Goal: Information Seeking & Learning: Compare options

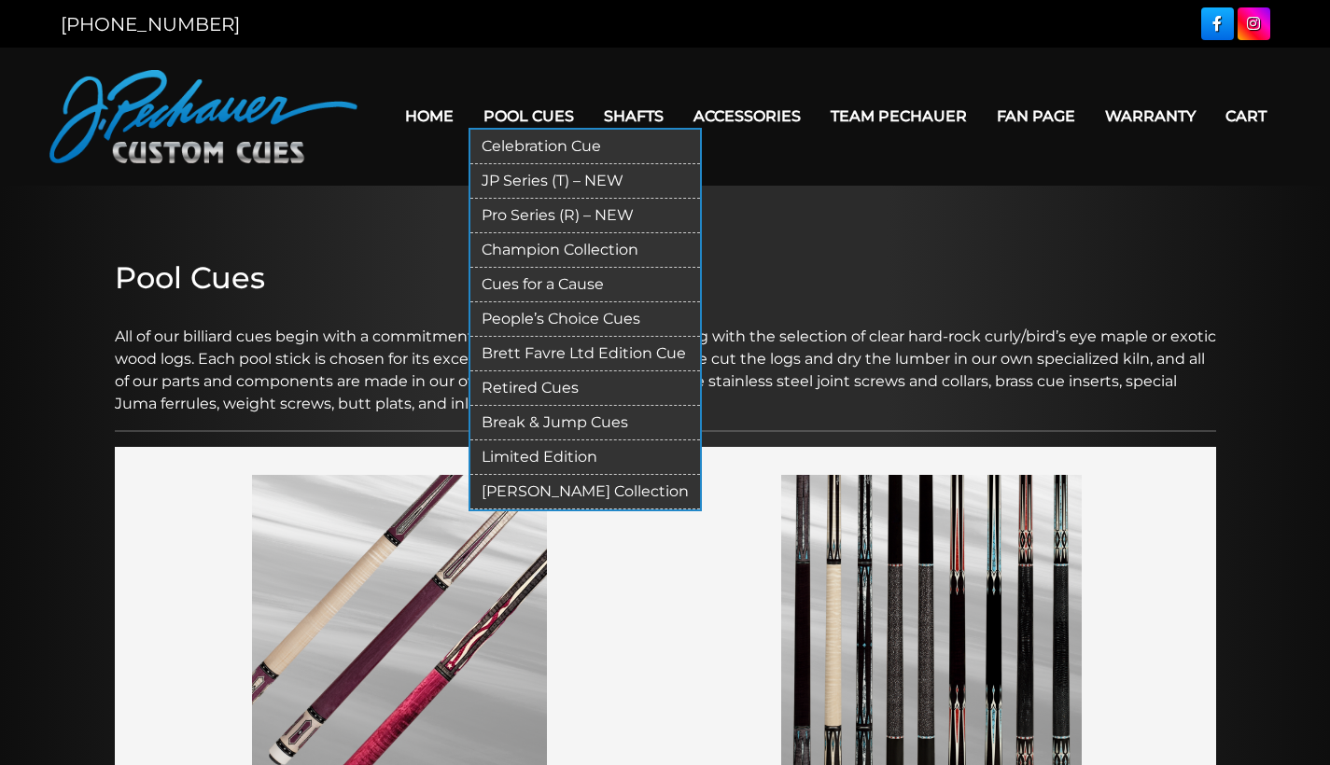
click at [491, 101] on link "Pool Cues" at bounding box center [529, 116] width 120 height 48
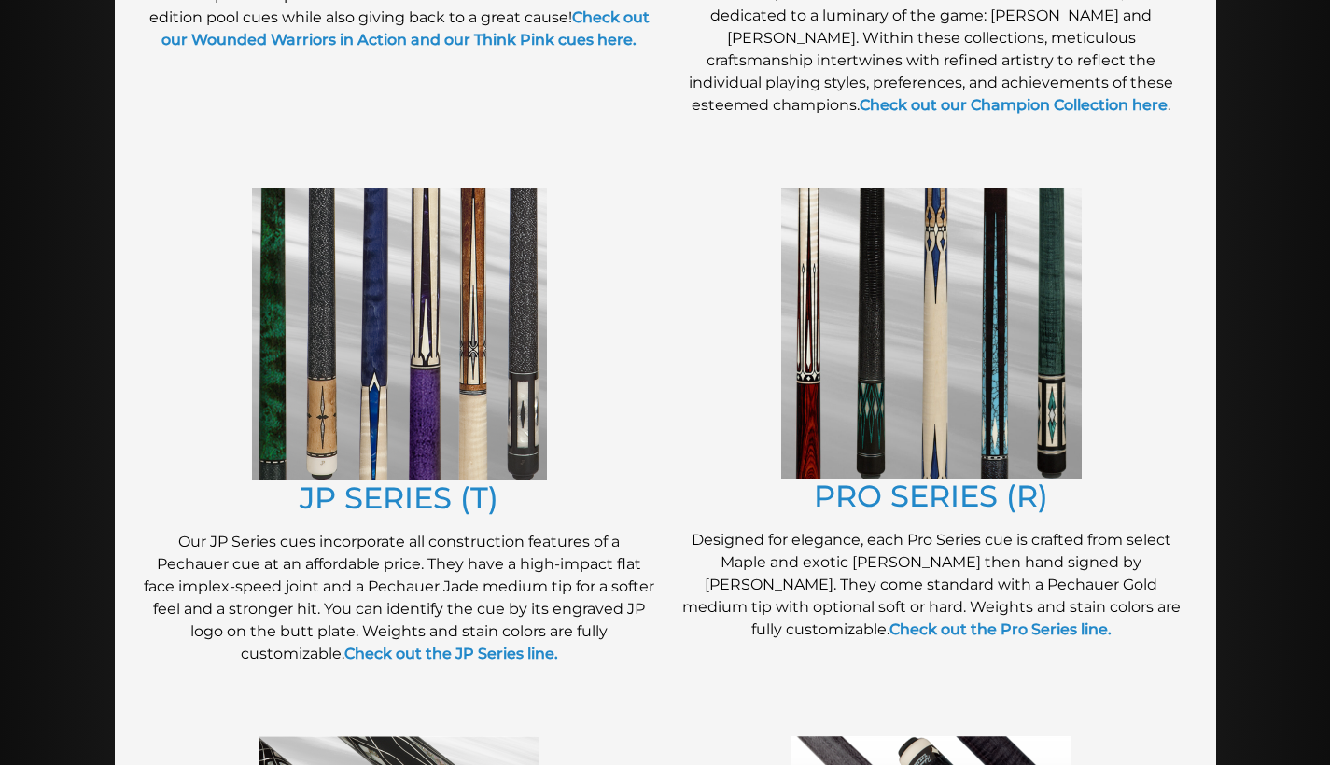
scroll to position [840, 0]
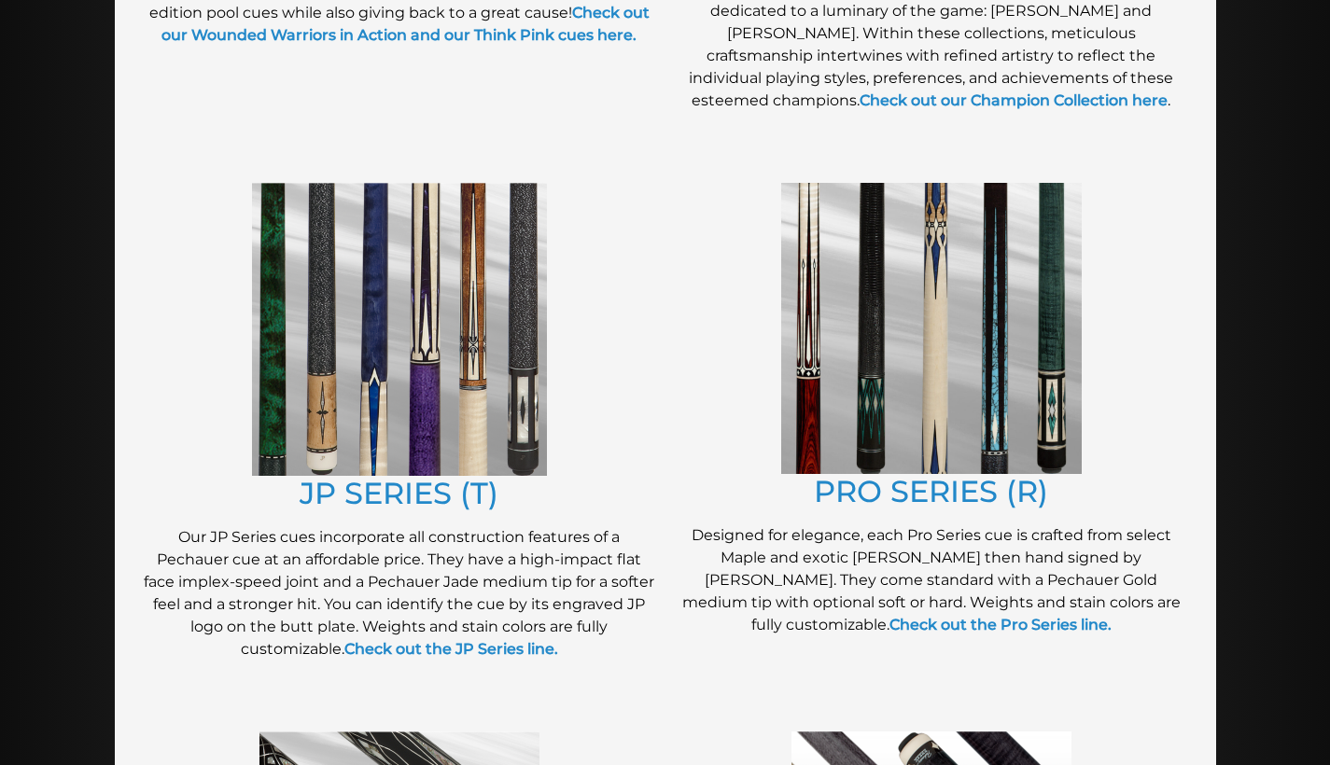
click at [386, 330] on img at bounding box center [399, 329] width 295 height 293
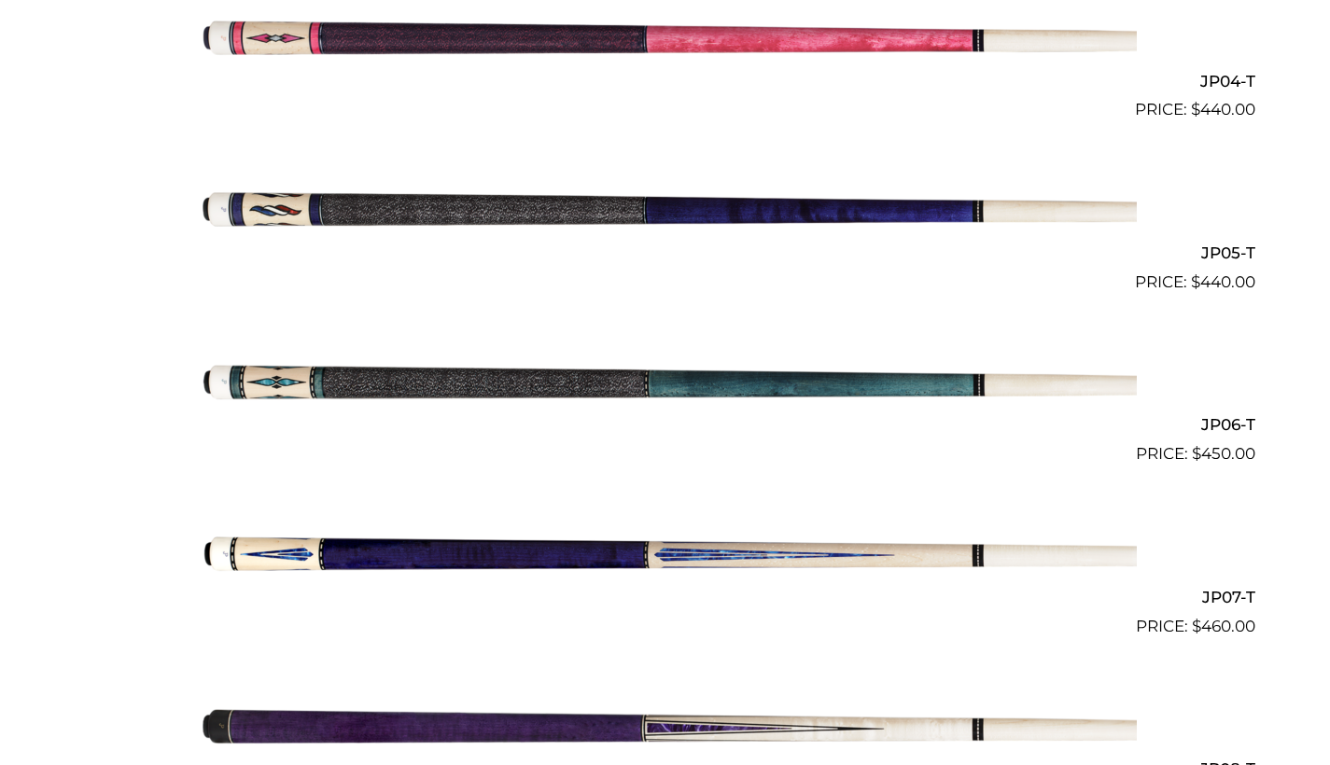
scroll to position [1167, 0]
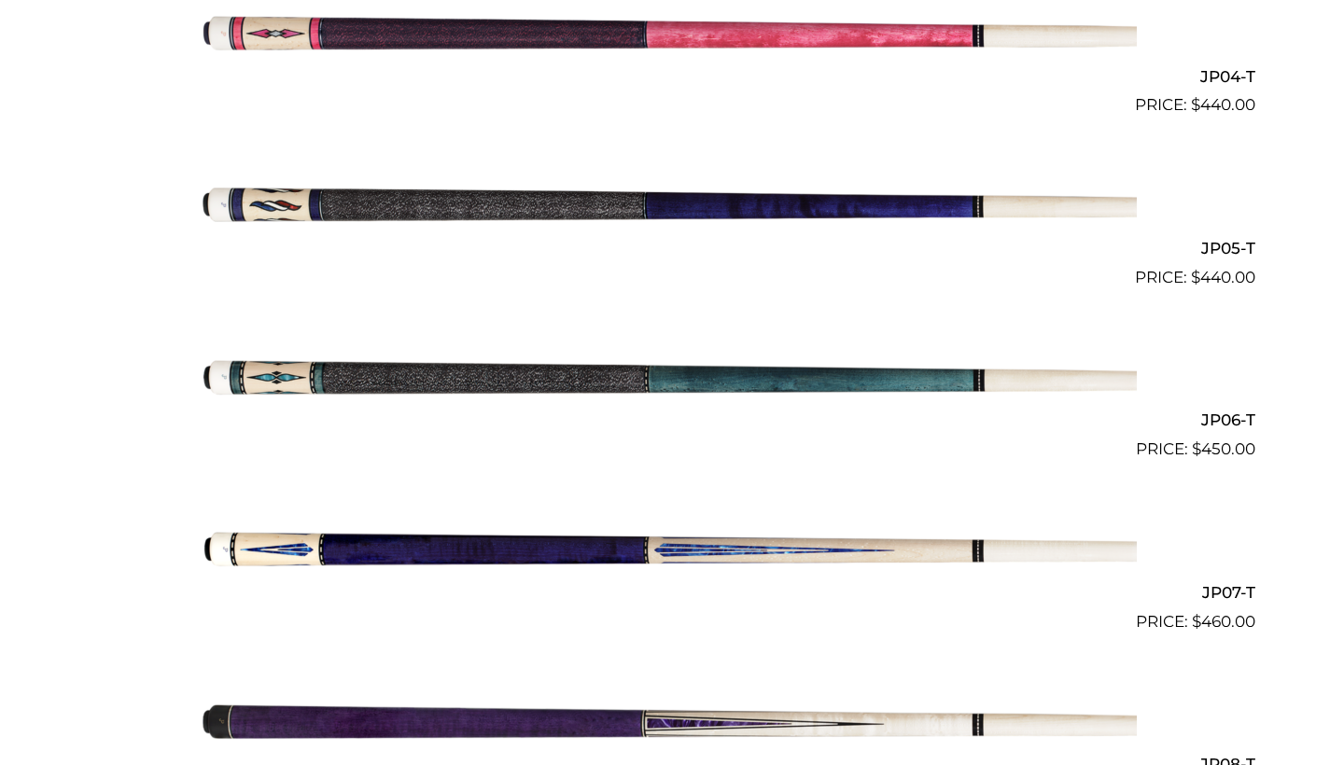
click at [560, 536] on img at bounding box center [665, 547] width 943 height 157
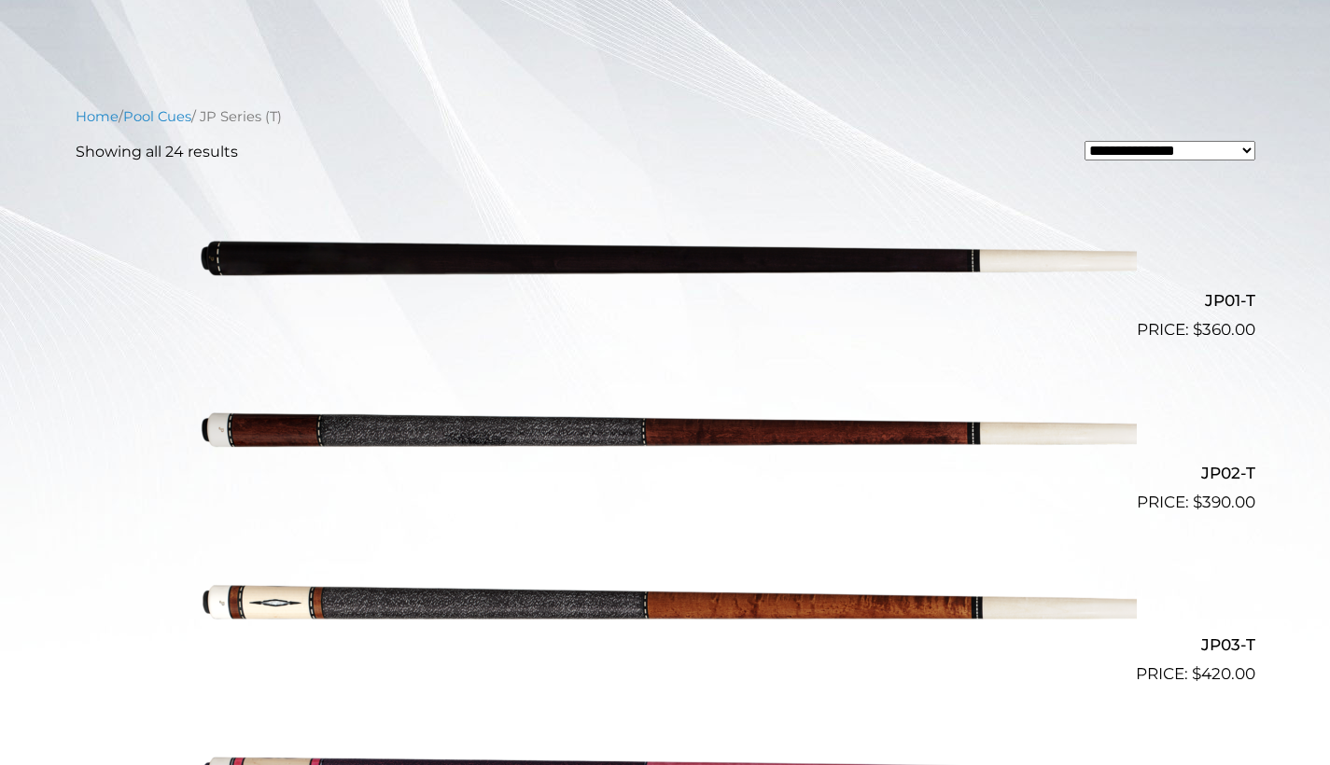
scroll to position [420, 0]
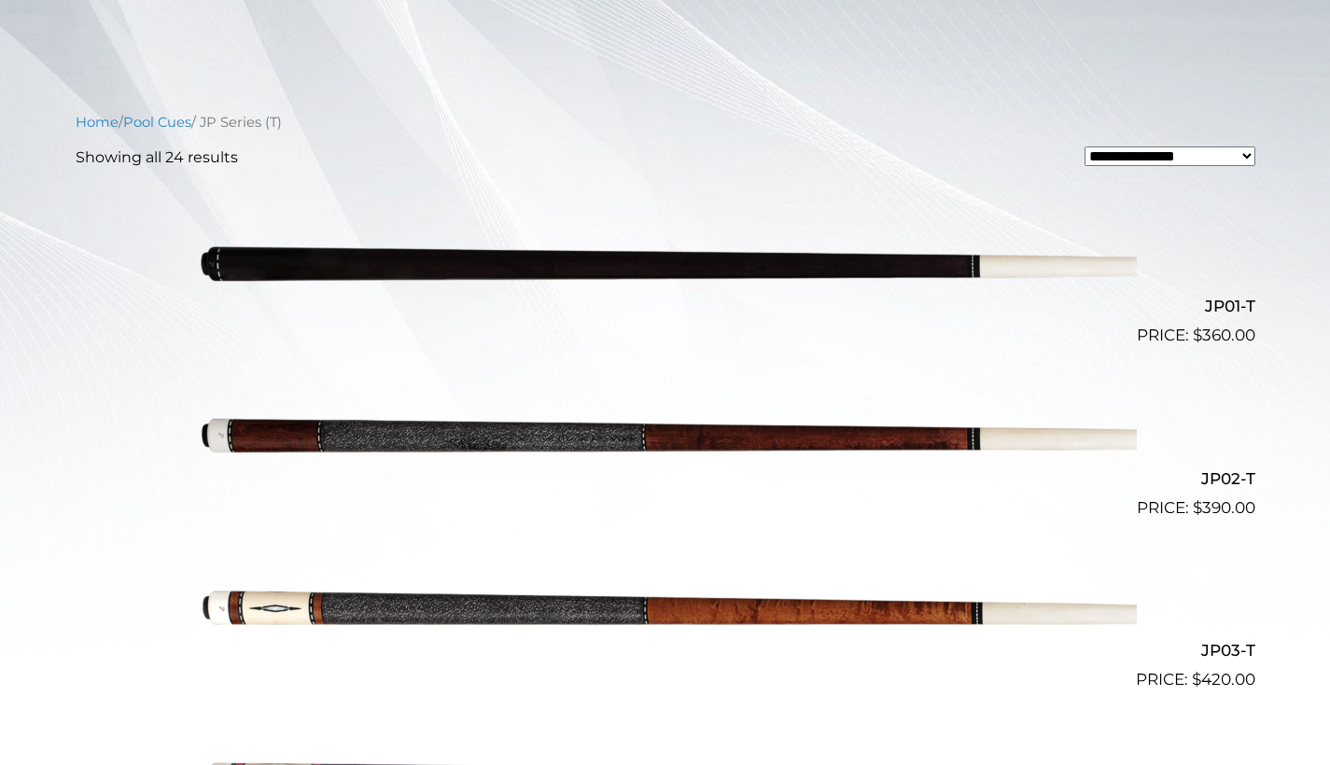
click at [780, 275] on img at bounding box center [665, 262] width 943 height 157
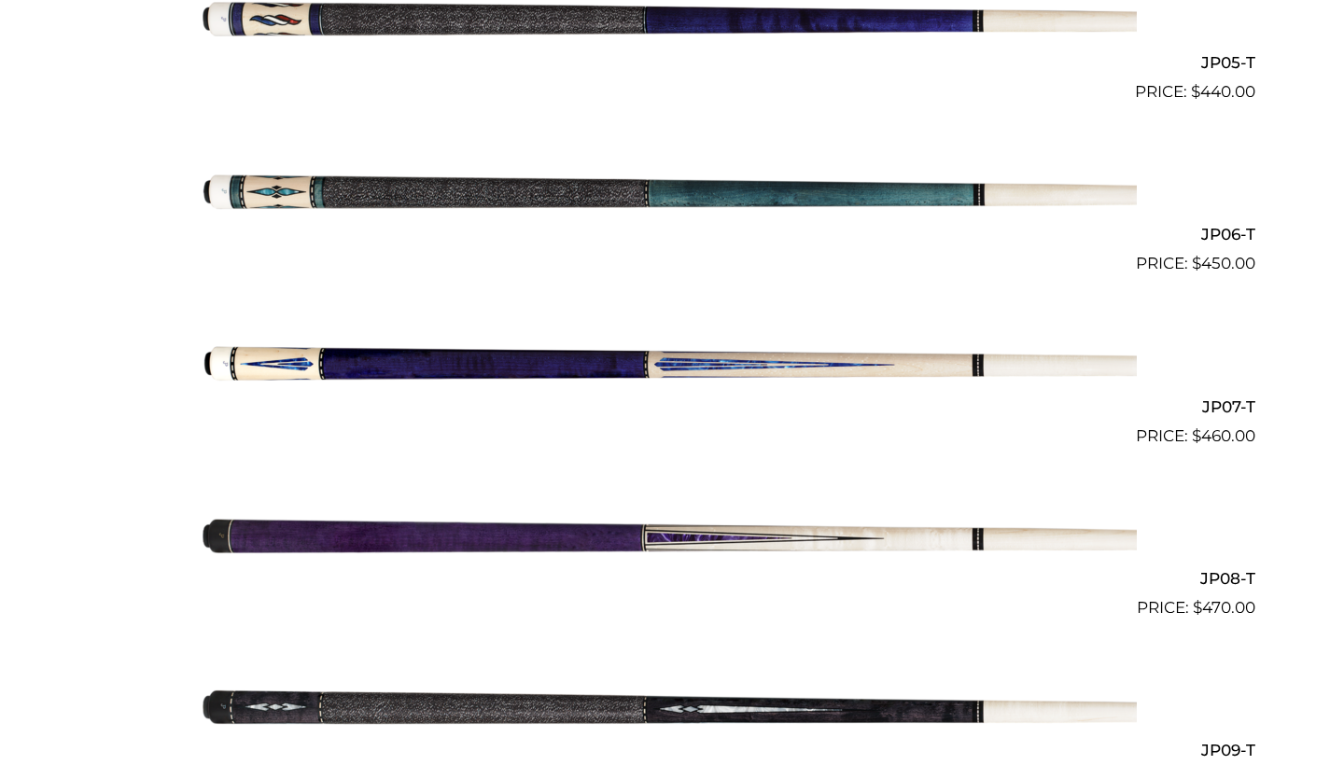
scroll to position [1353, 0]
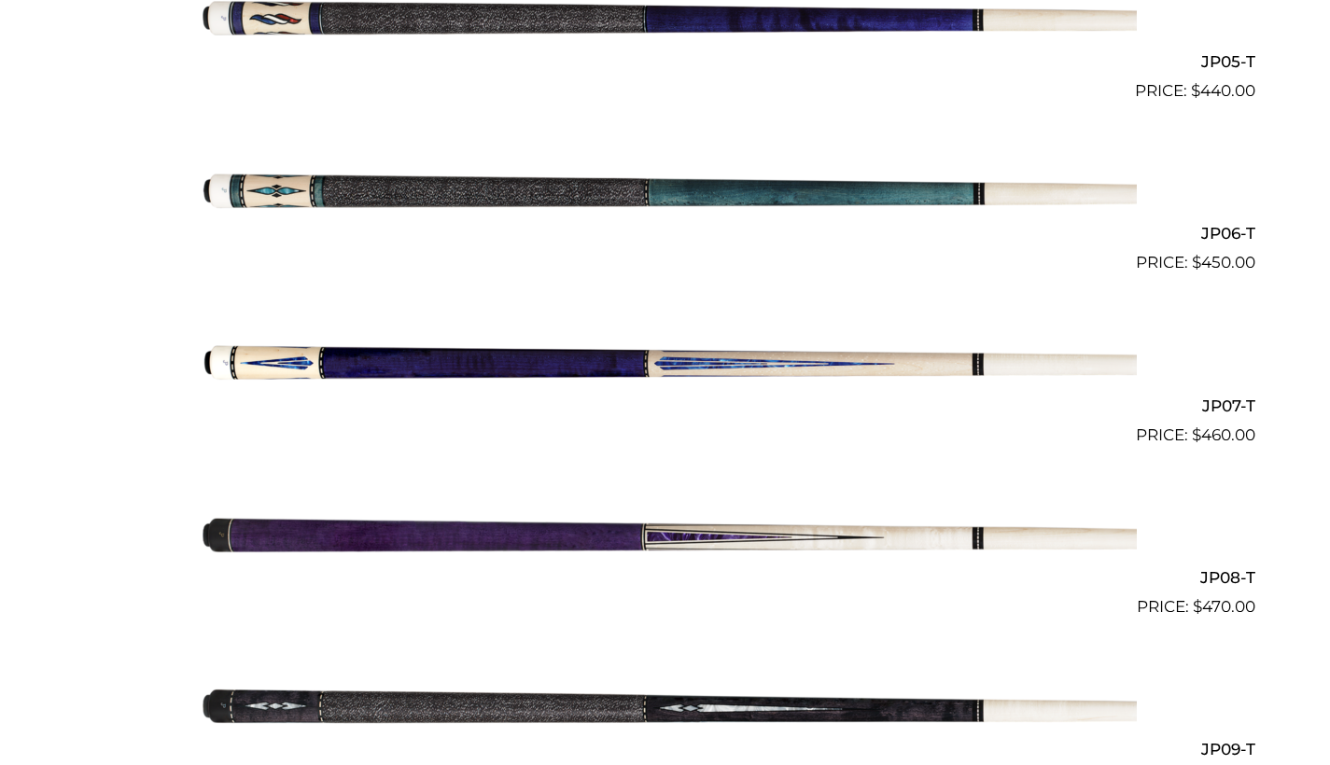
click at [404, 524] on img at bounding box center [665, 533] width 943 height 157
click at [546, 352] on img at bounding box center [665, 361] width 943 height 157
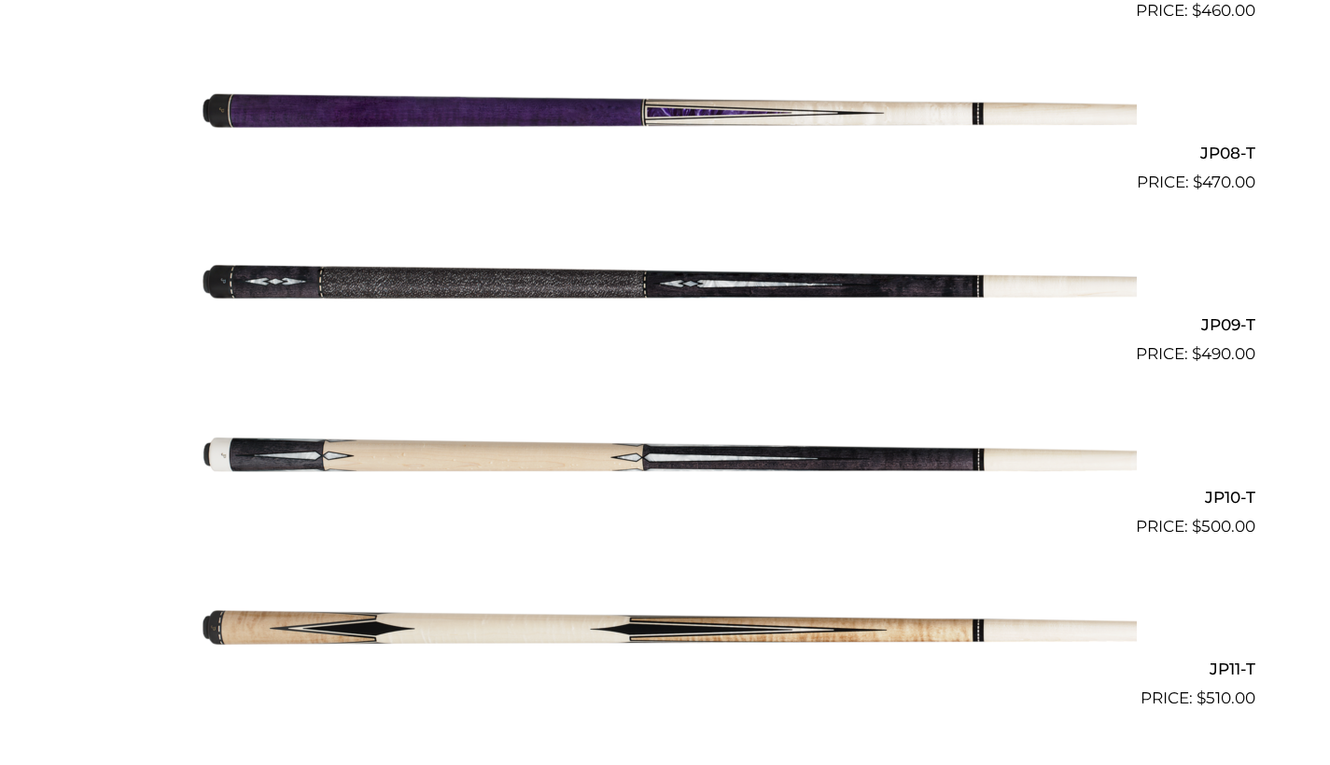
scroll to position [1782, 0]
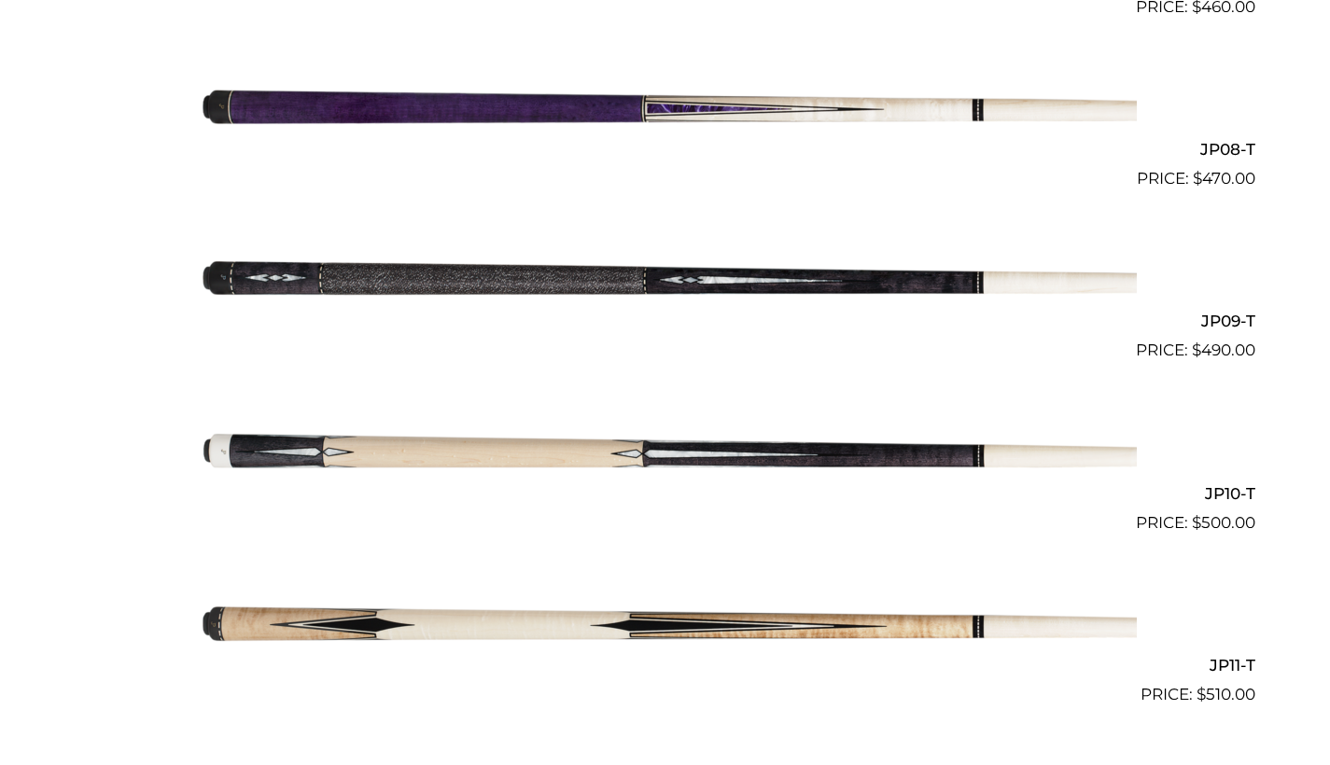
click at [471, 268] on img at bounding box center [665, 277] width 943 height 157
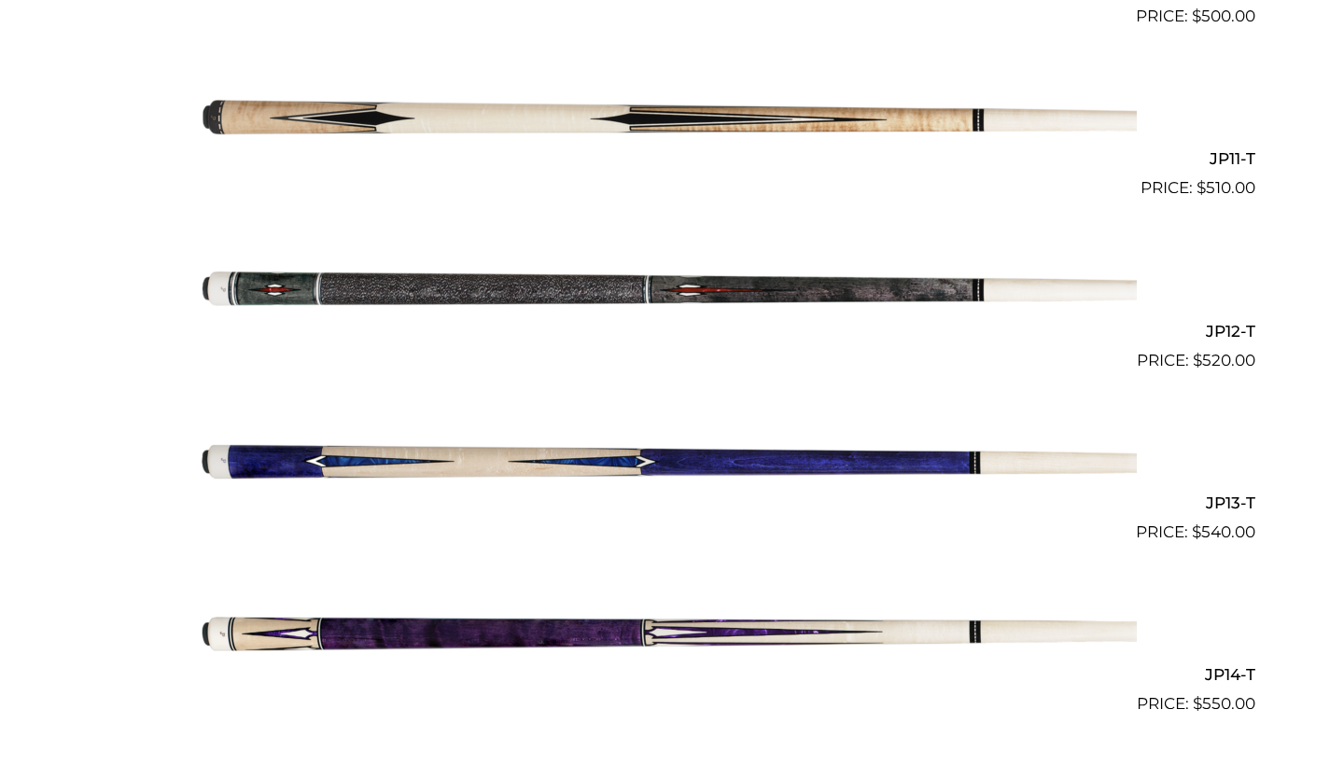
scroll to position [2295, 0]
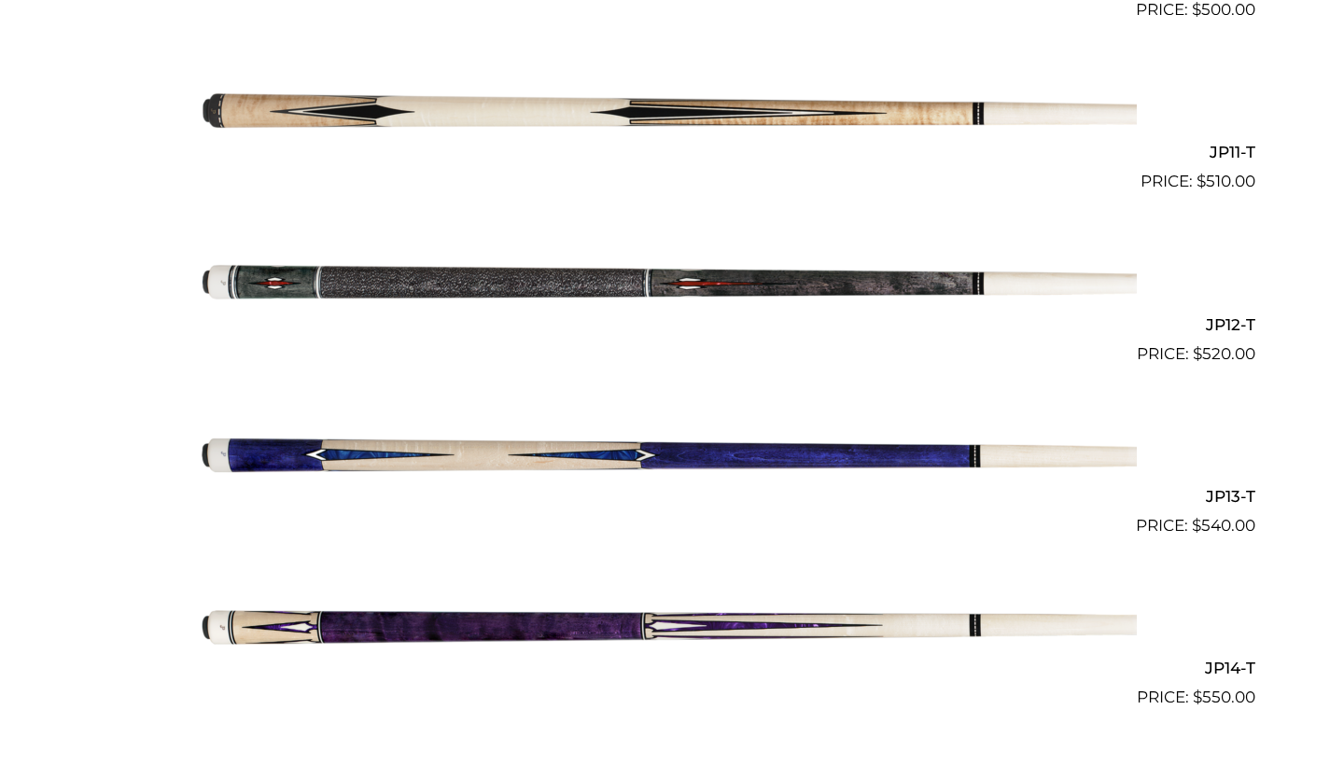
click at [396, 623] on img at bounding box center [665, 624] width 943 height 157
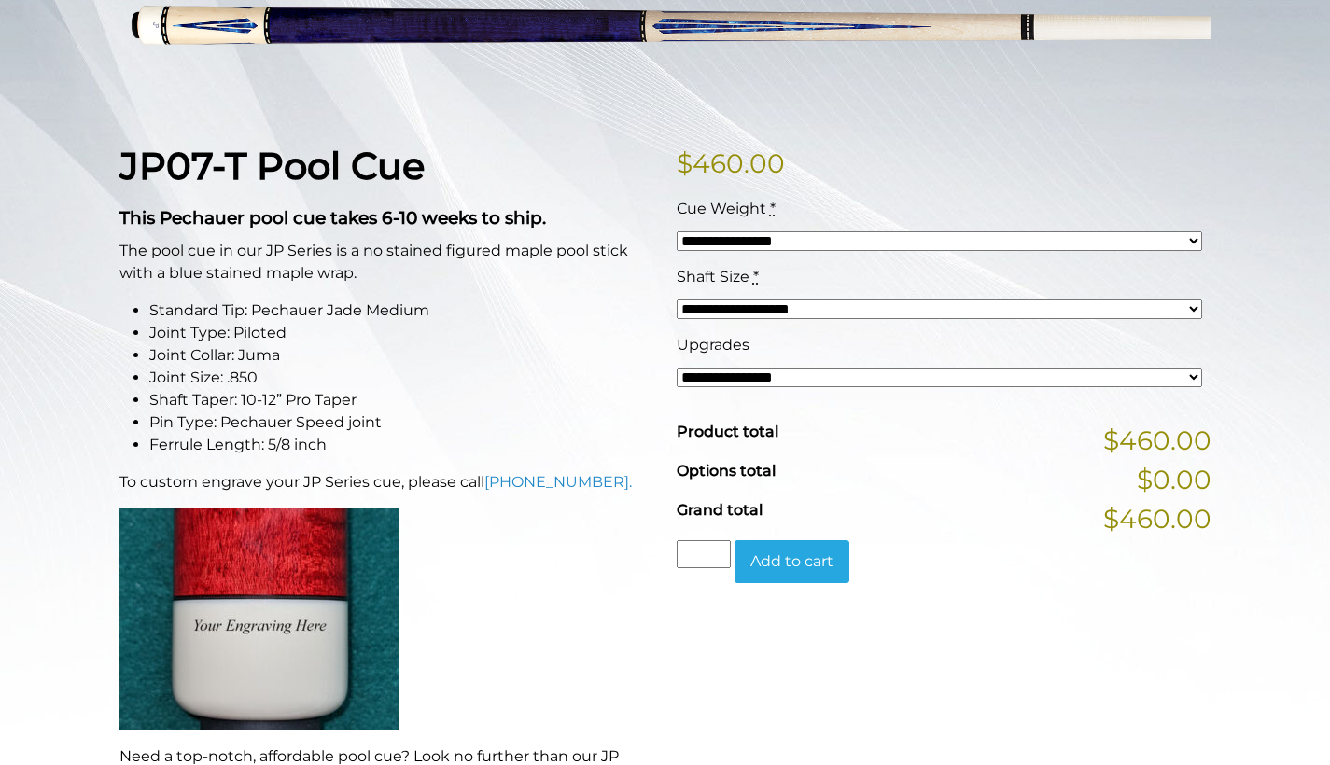
scroll to position [360, 0]
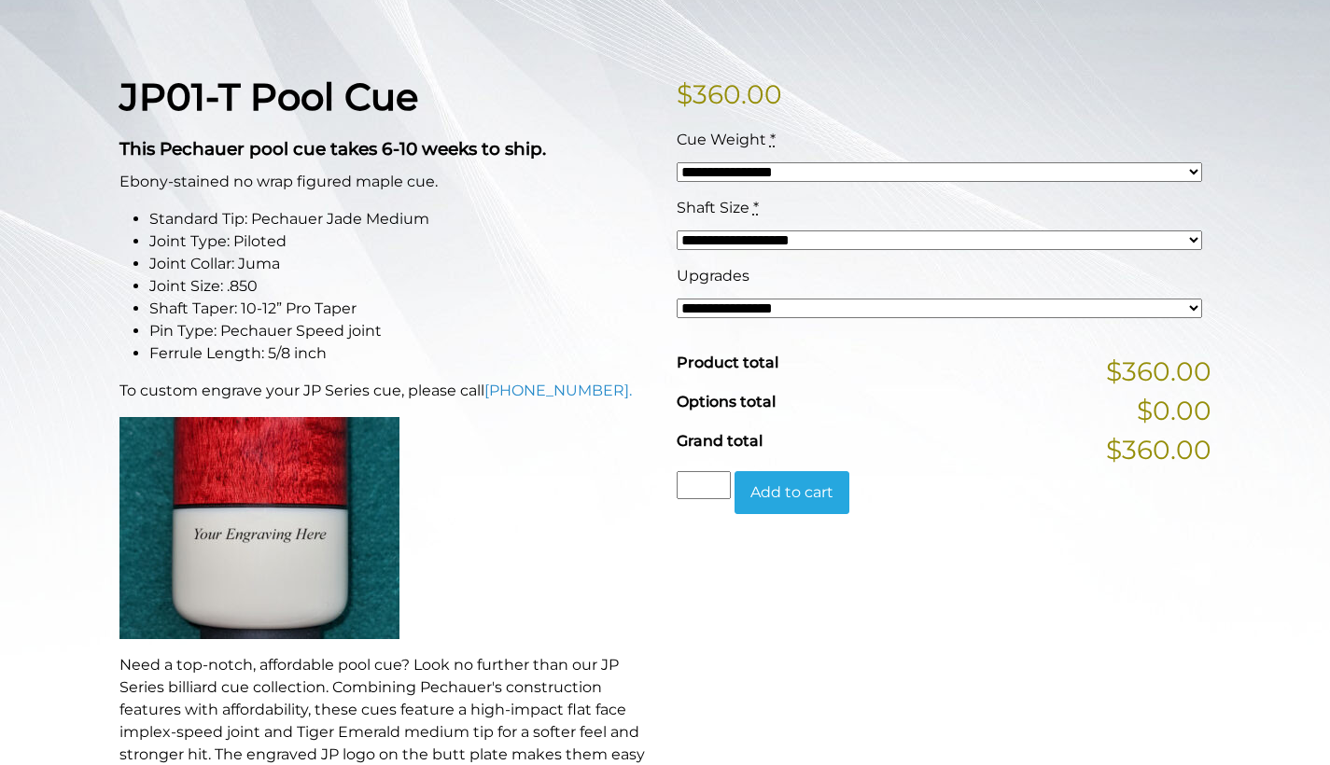
scroll to position [430, 0]
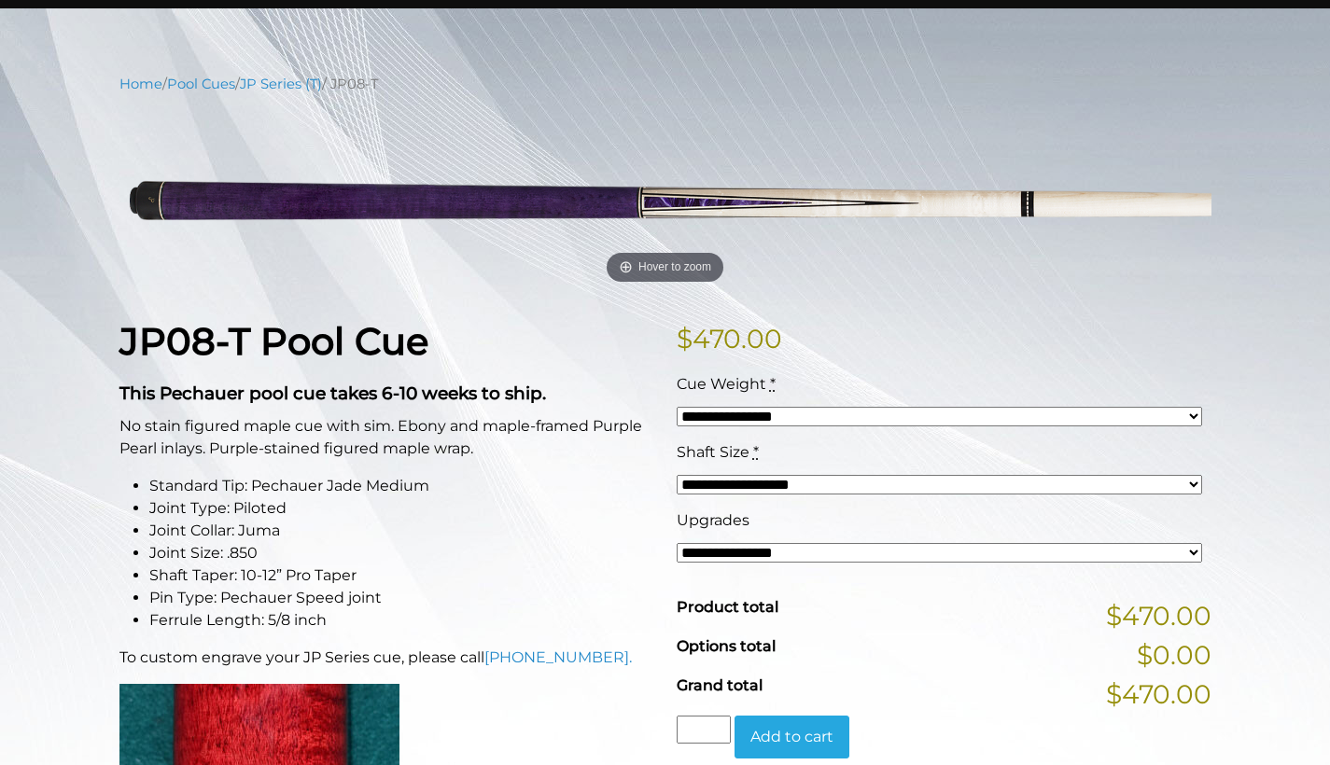
scroll to position [283, 0]
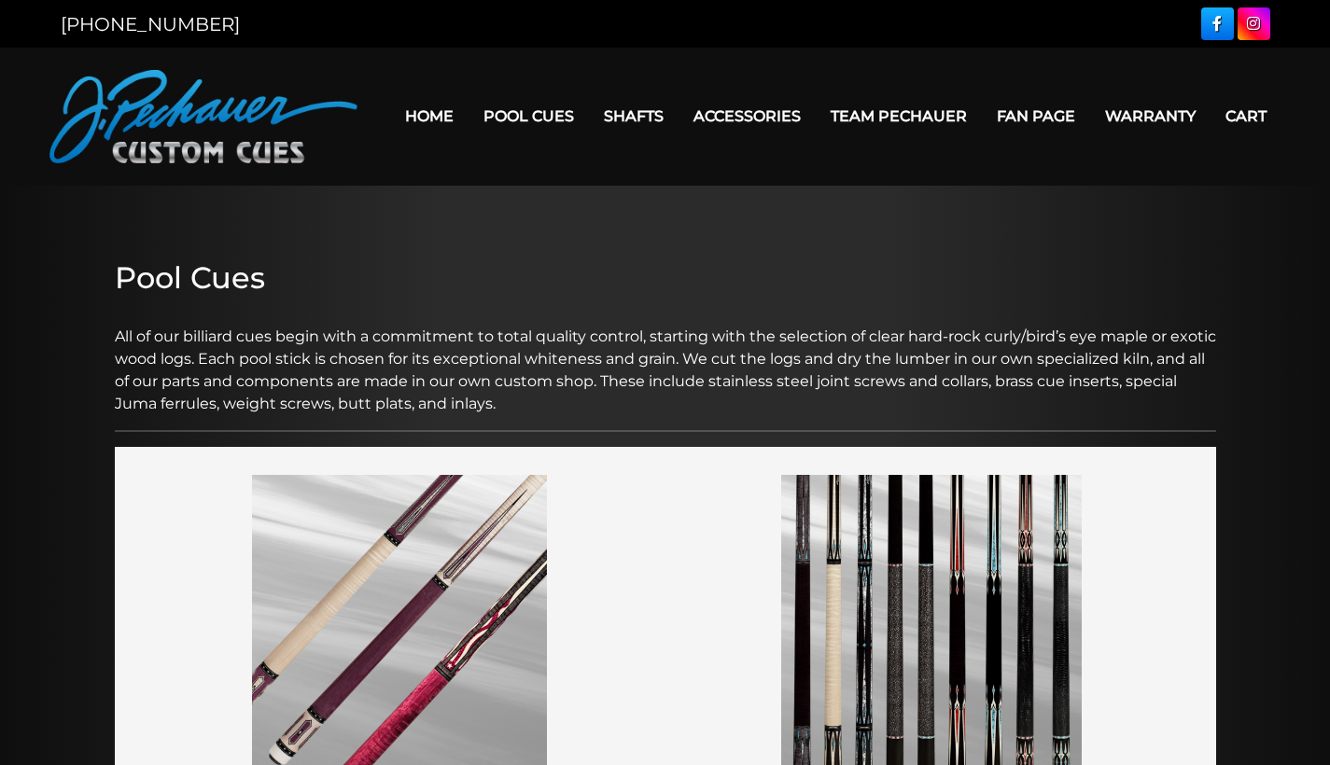
scroll to position [840, 0]
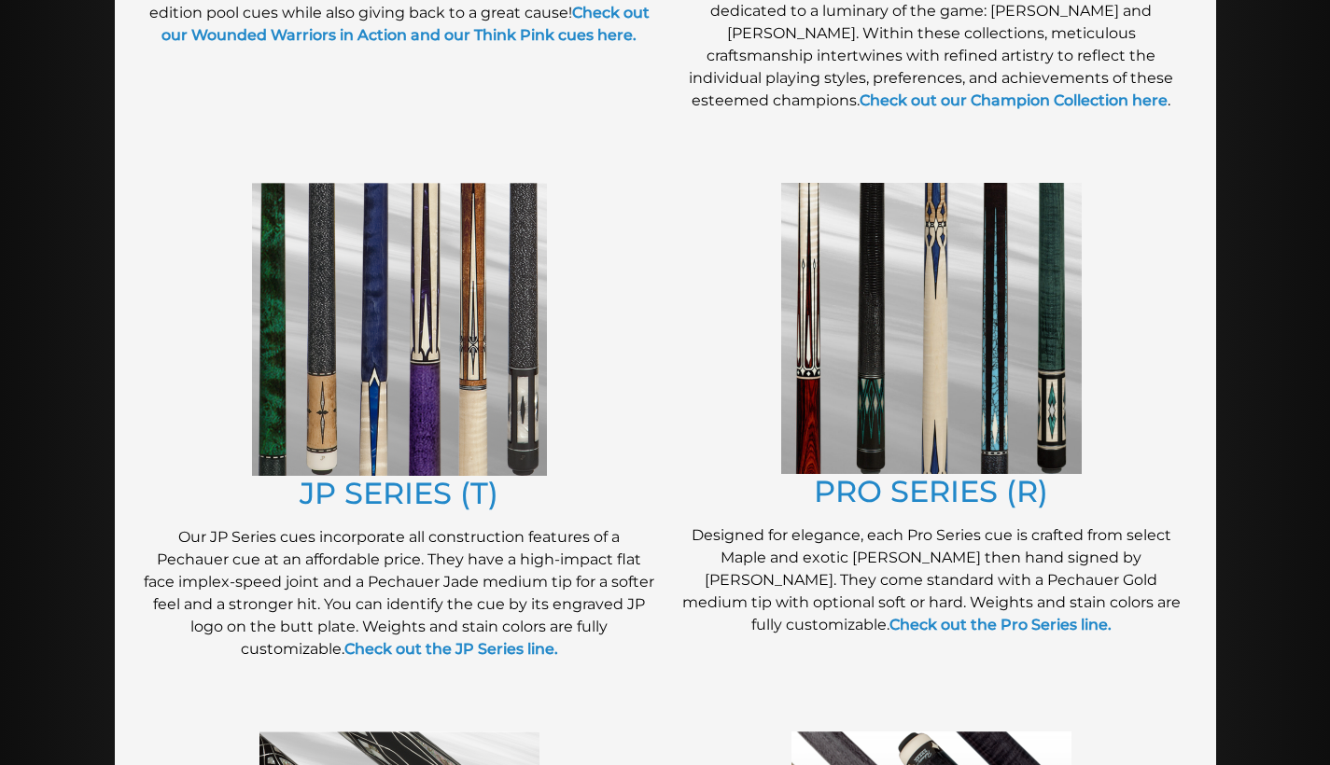
click at [977, 397] on img at bounding box center [931, 328] width 301 height 291
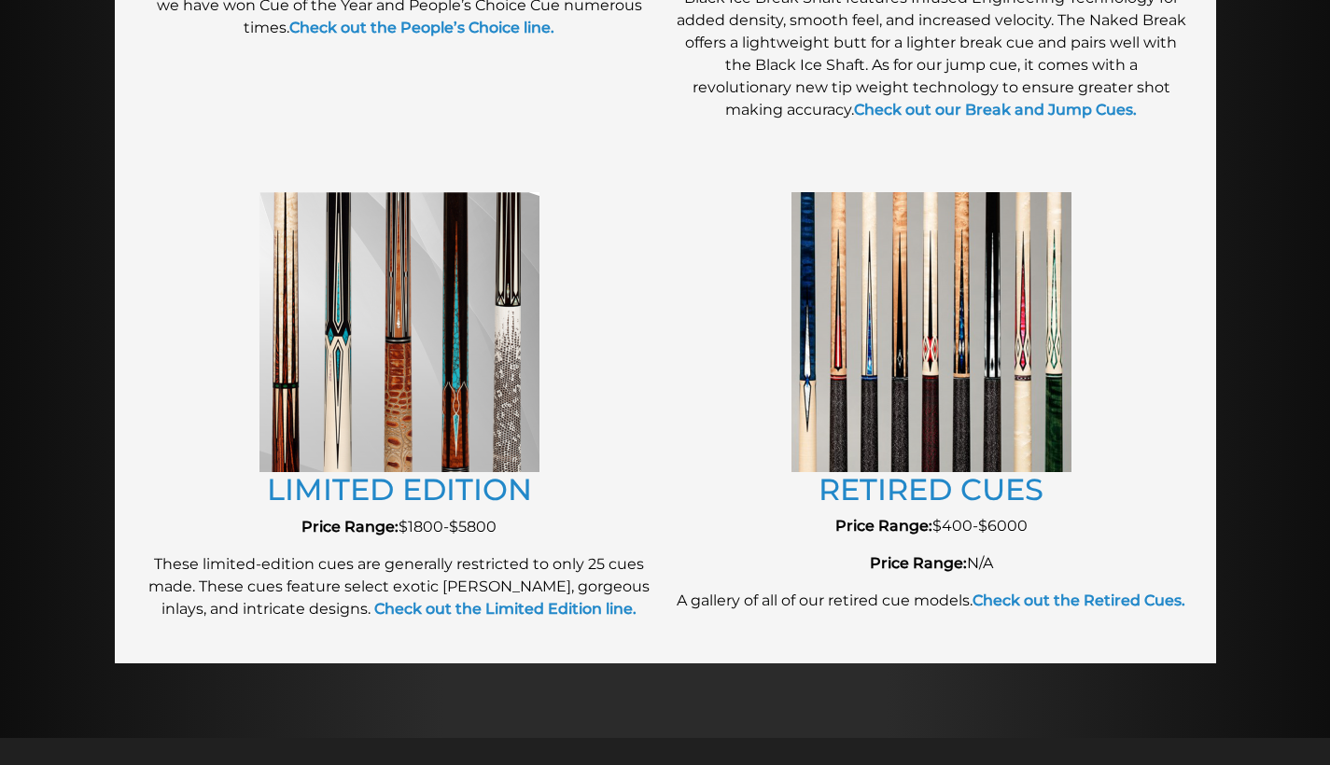
scroll to position [1960, 0]
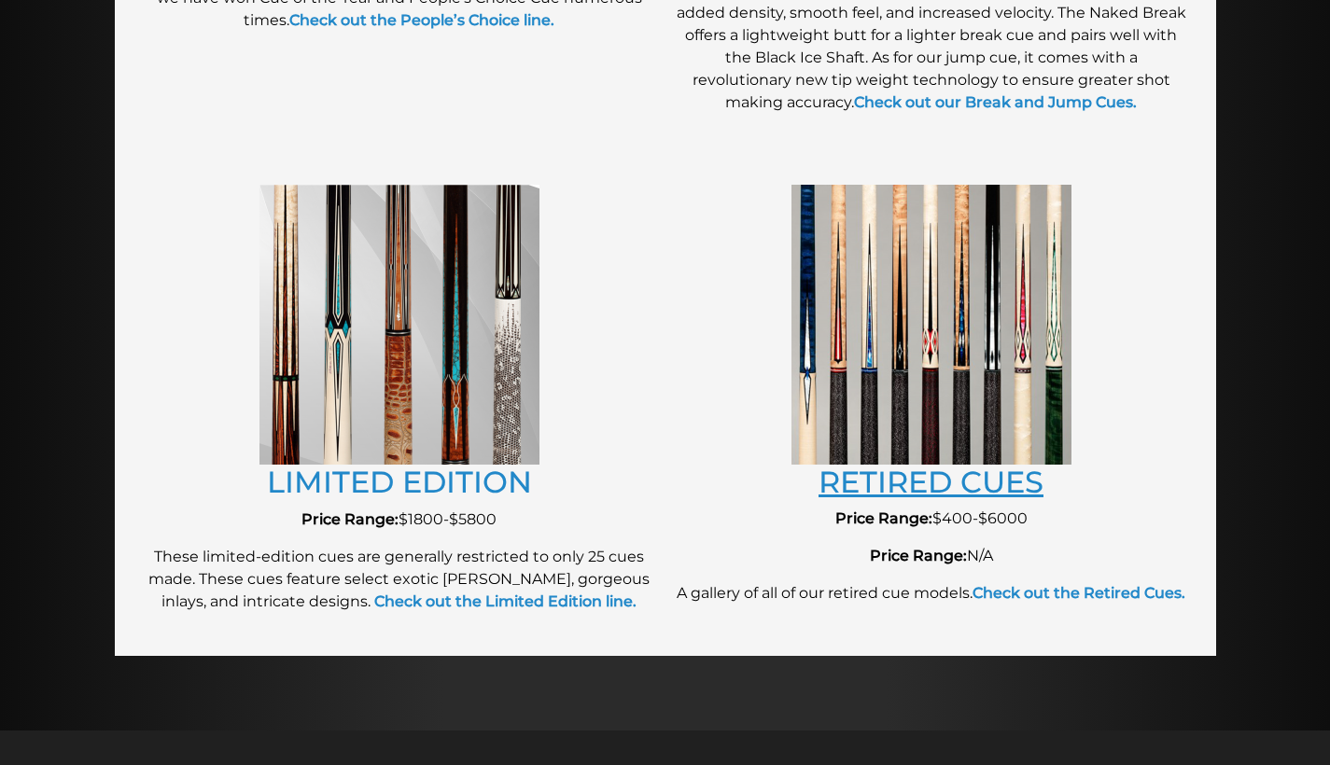
click at [885, 475] on link "RETIRED CUES" at bounding box center [931, 482] width 225 height 36
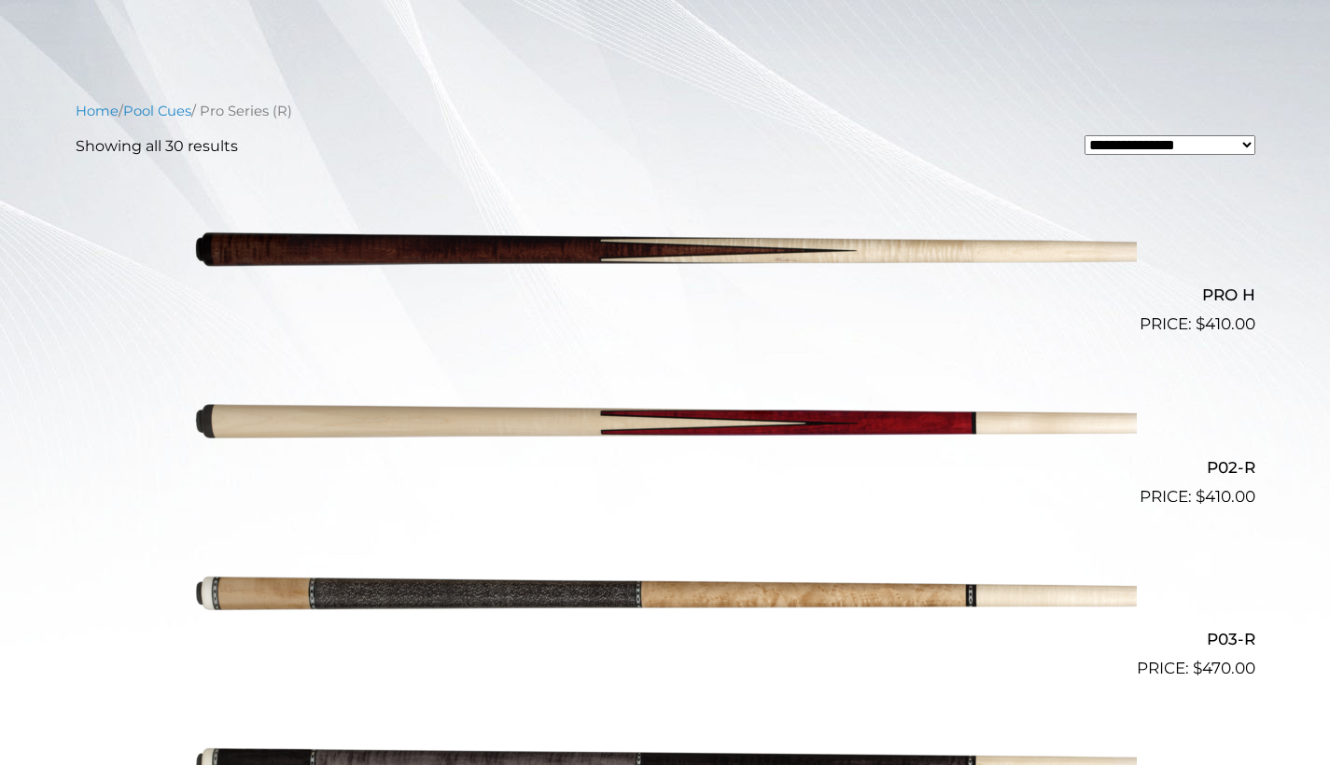
scroll to position [430, 0]
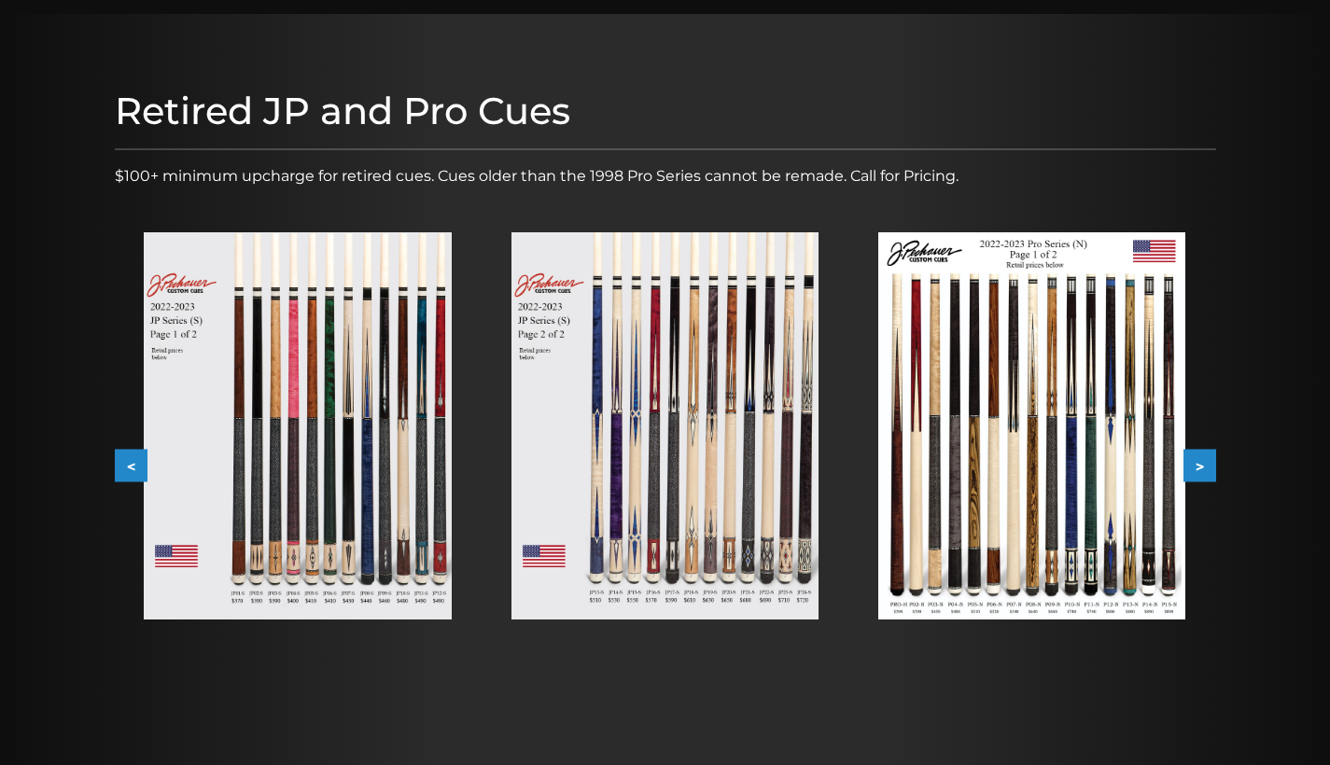
scroll to position [175, 0]
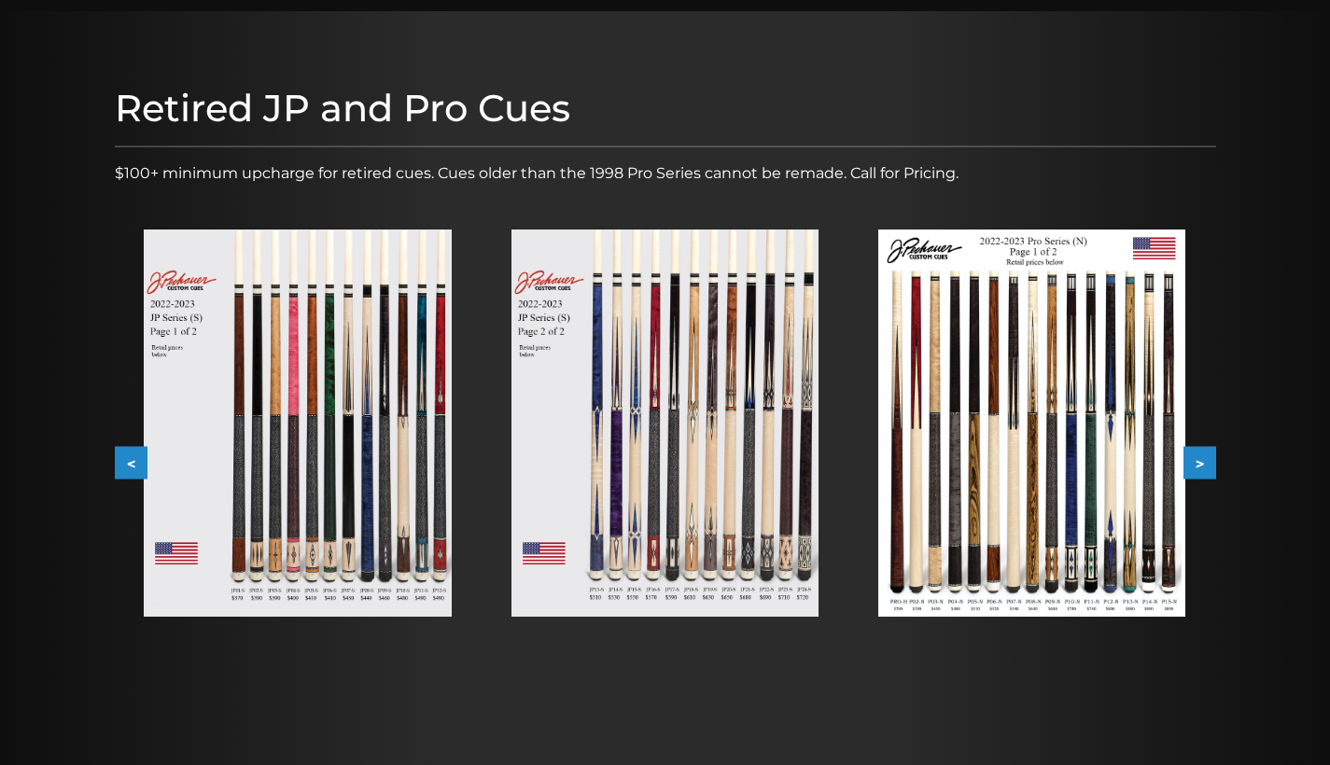
click at [1196, 447] on button ">" at bounding box center [1199, 463] width 33 height 33
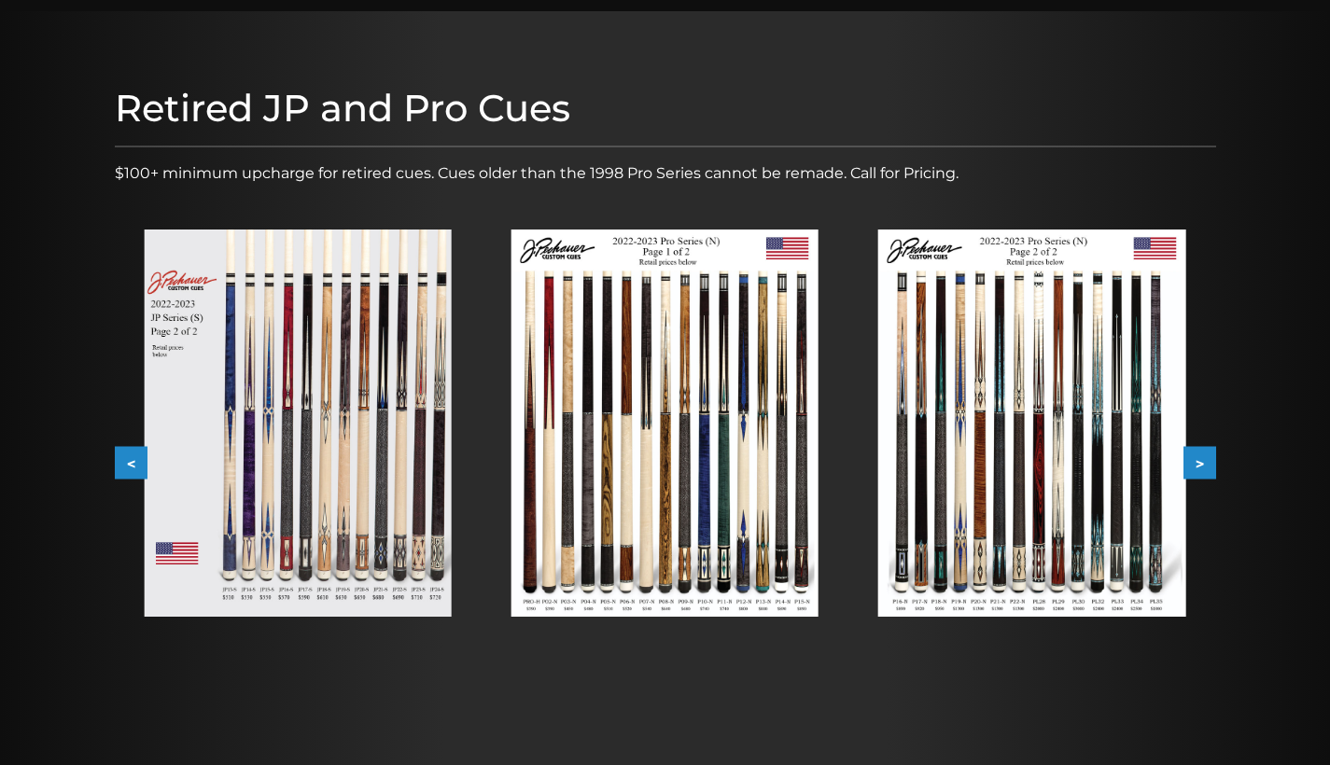
click at [1196, 447] on button ">" at bounding box center [1199, 463] width 33 height 33
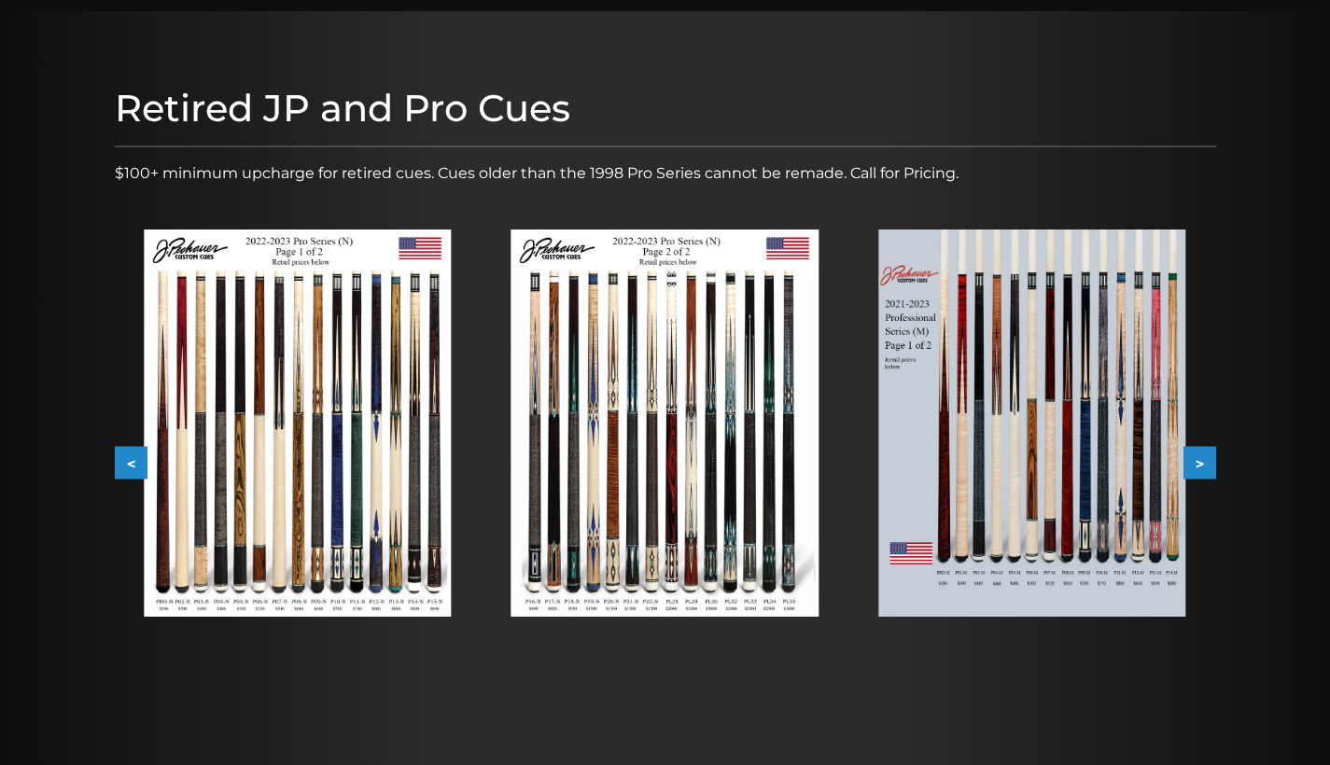
scroll to position [176, 0]
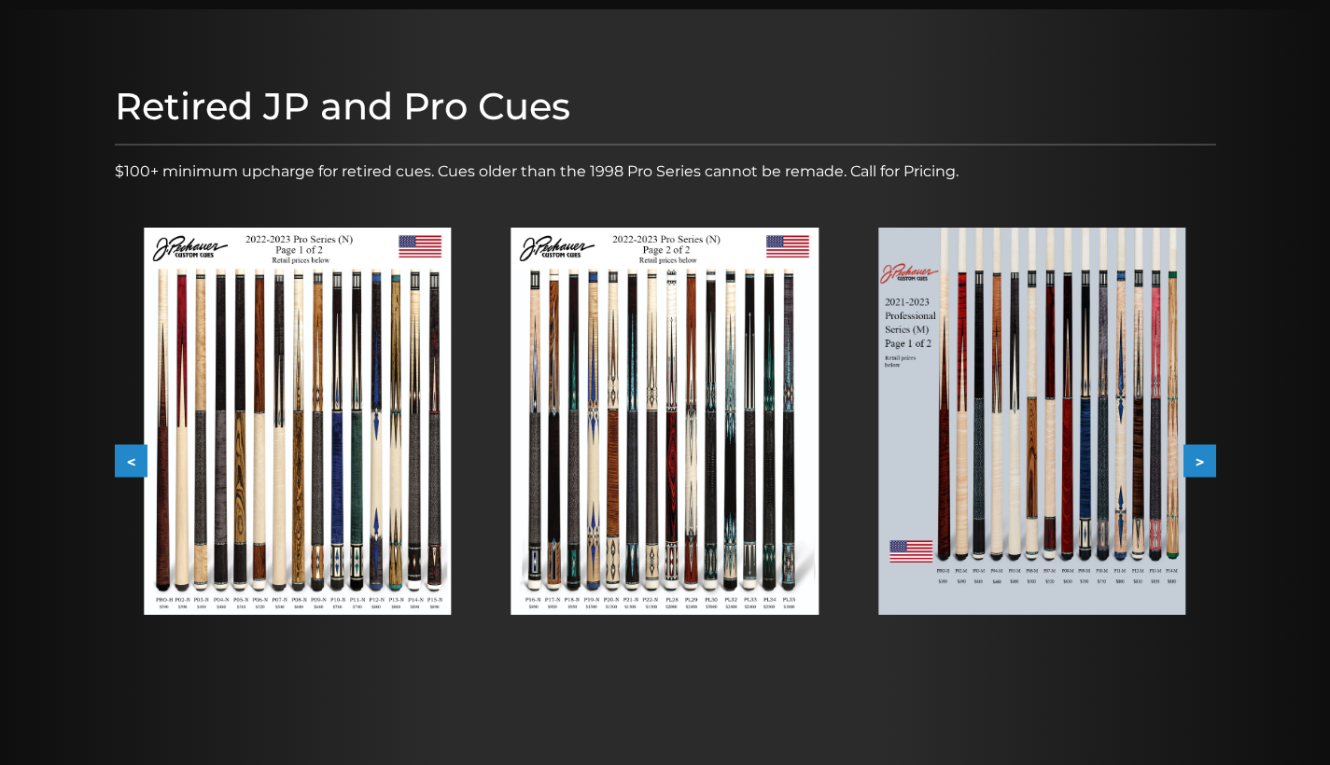
click at [128, 445] on button "<" at bounding box center [131, 461] width 33 height 33
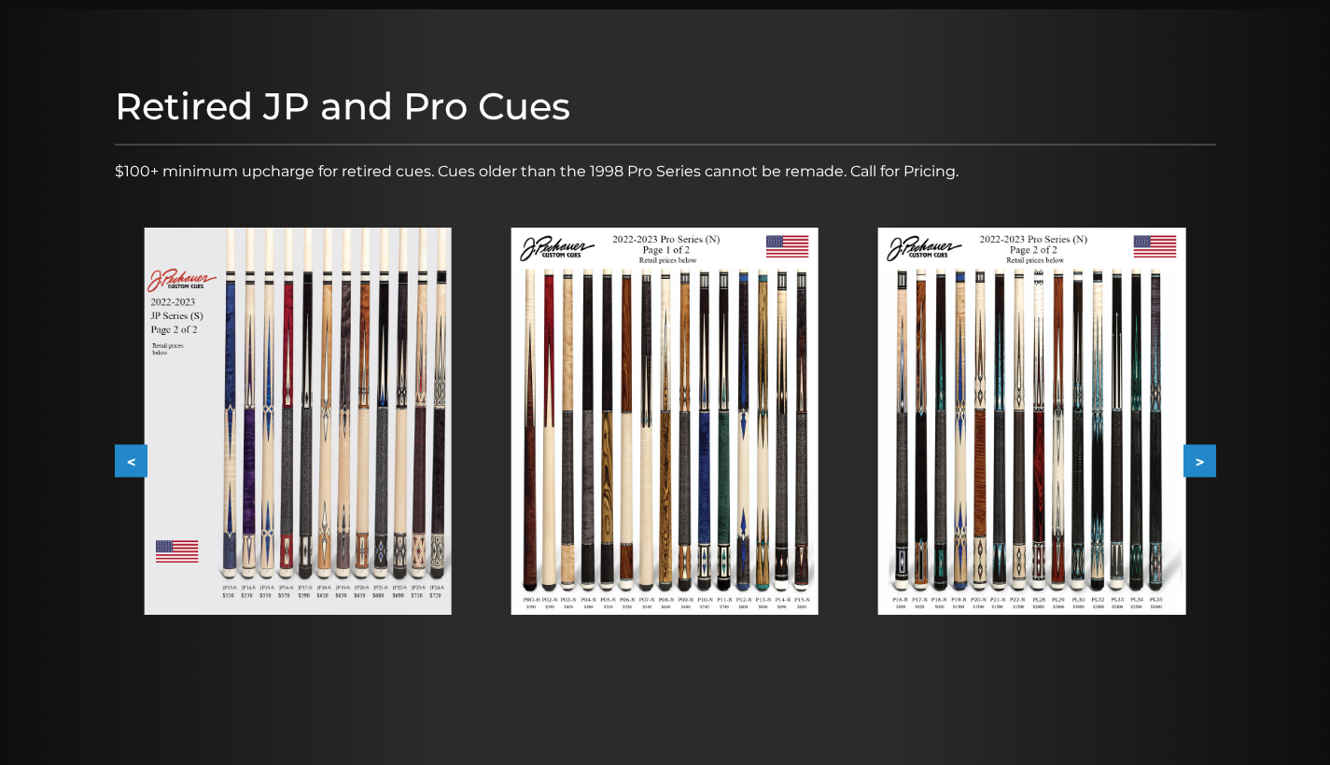
click at [128, 445] on button "<" at bounding box center [131, 461] width 33 height 33
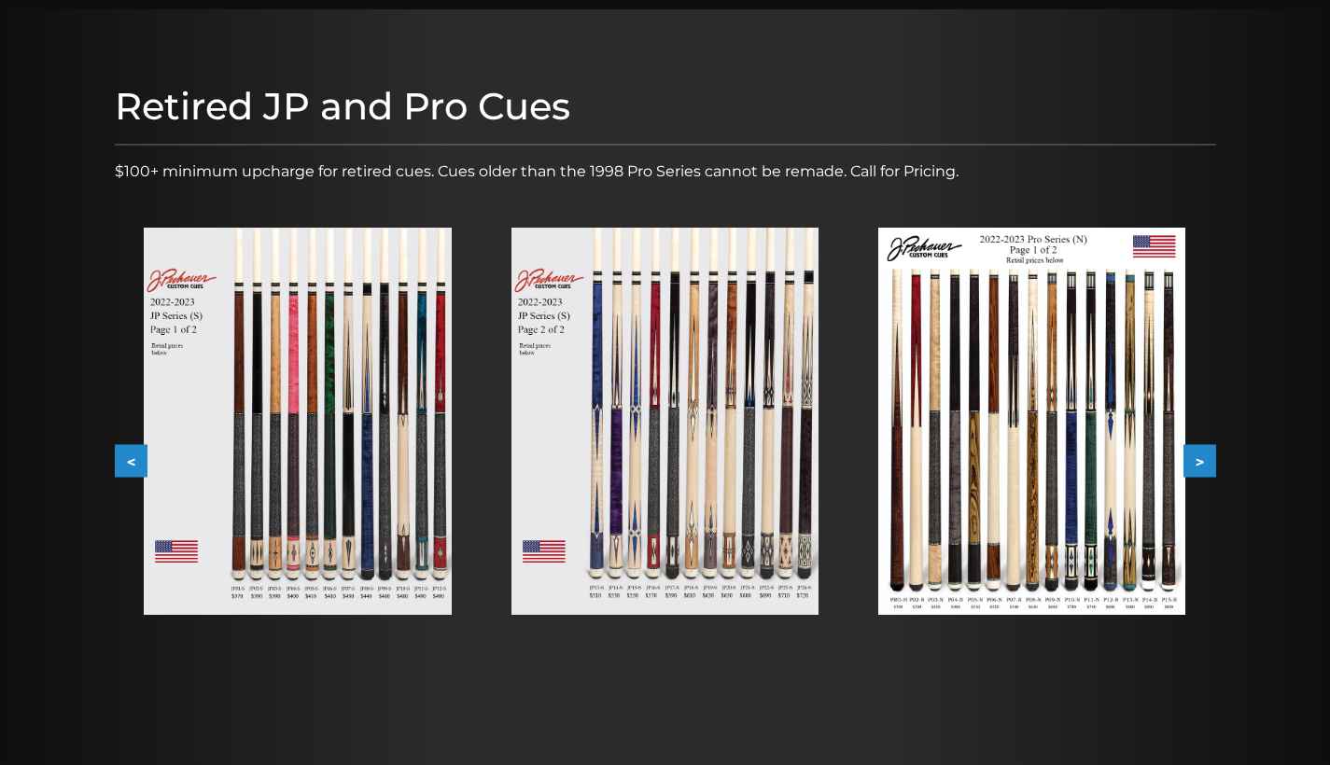
click at [271, 318] on img at bounding box center [297, 421] width 307 height 387
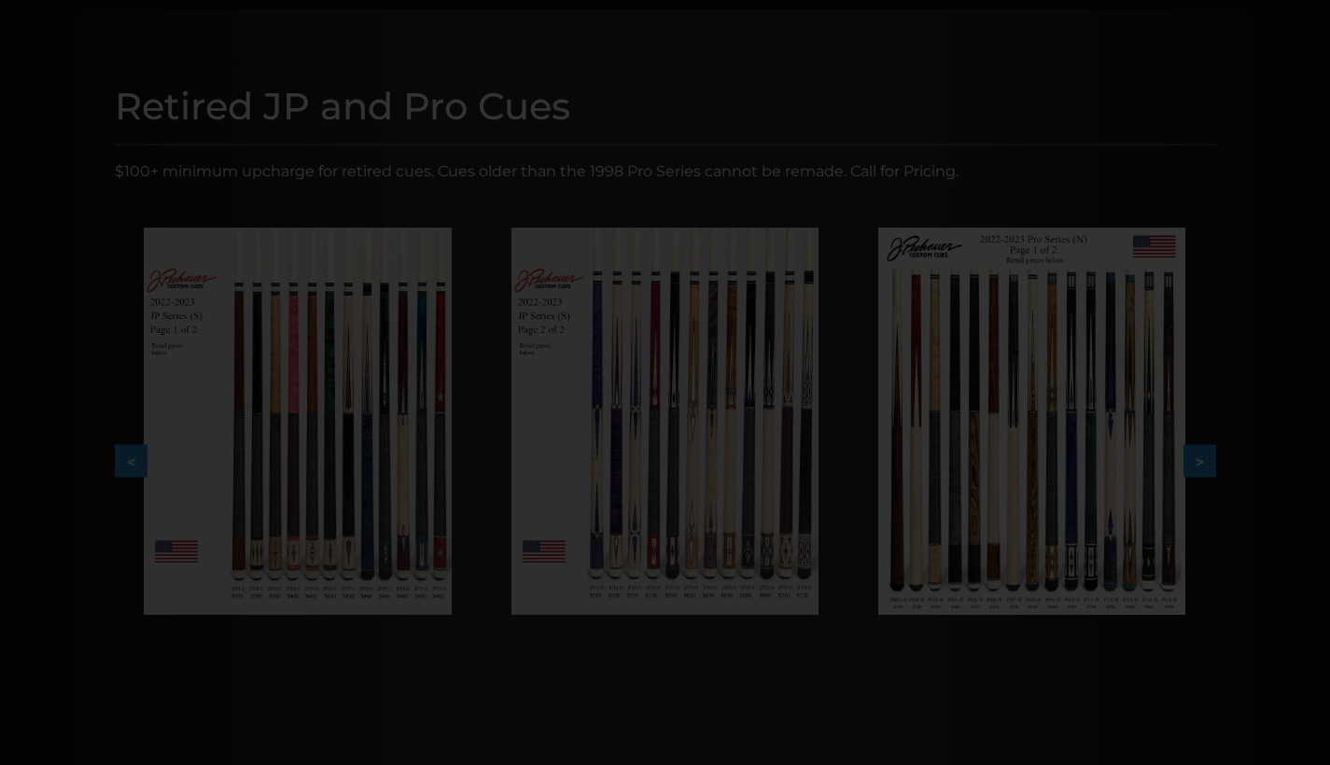
click at [272, 318] on div at bounding box center [665, 499] width 1330 height 1350
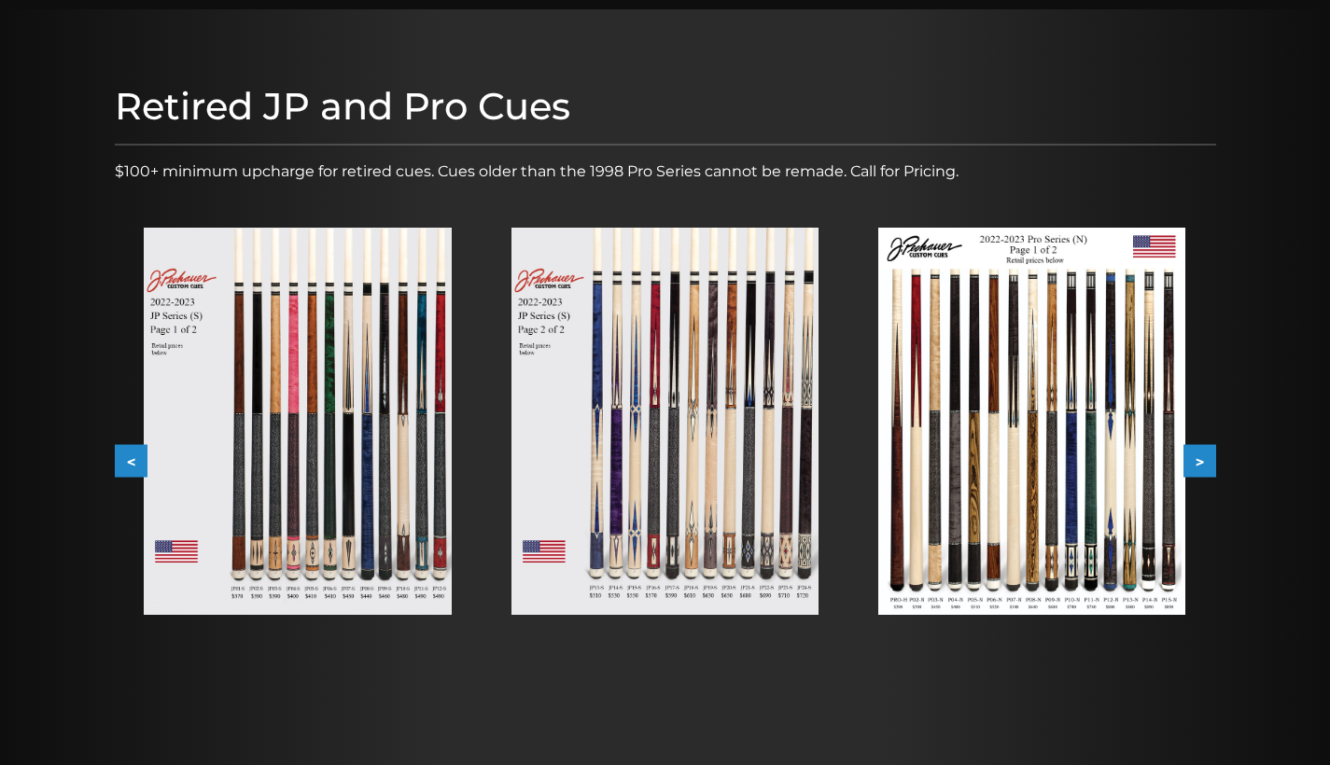
click at [273, 315] on img at bounding box center [297, 421] width 307 height 387
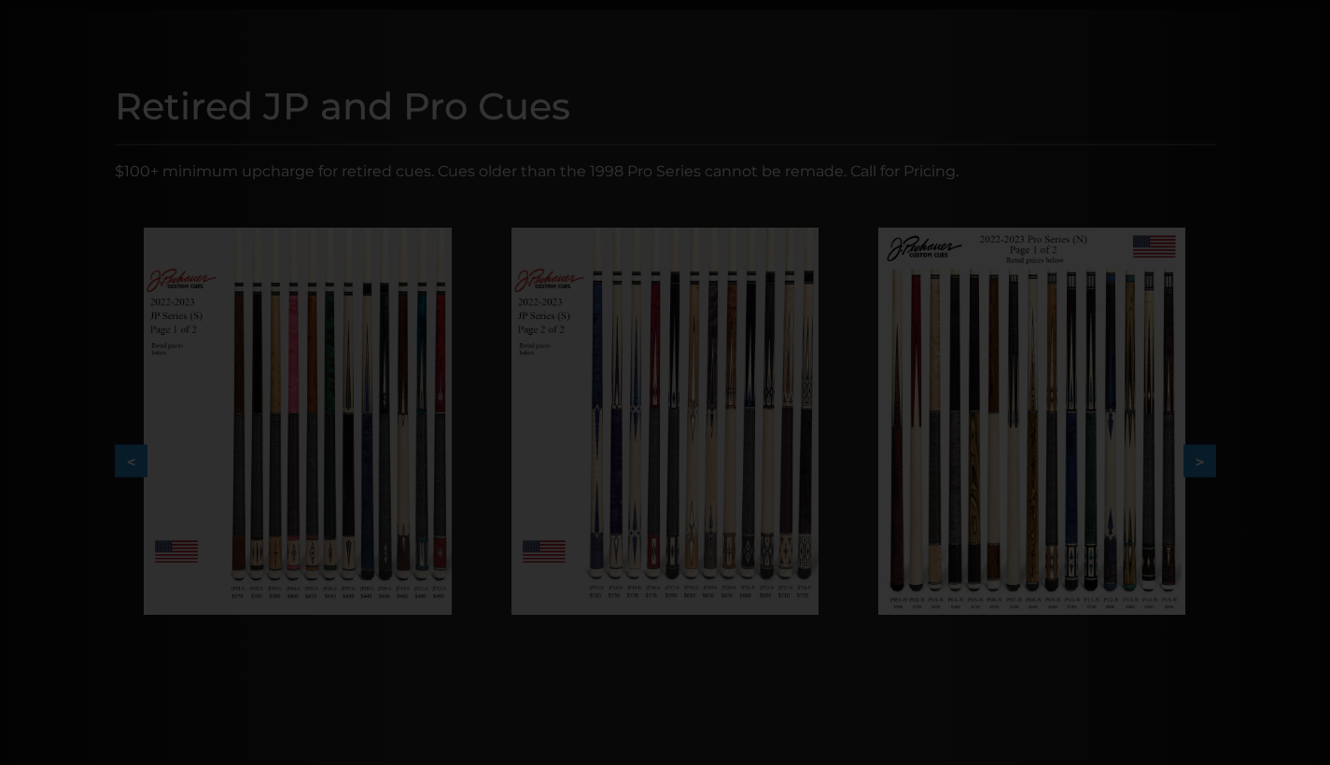
click at [274, 314] on div at bounding box center [665, 499] width 1330 height 1350
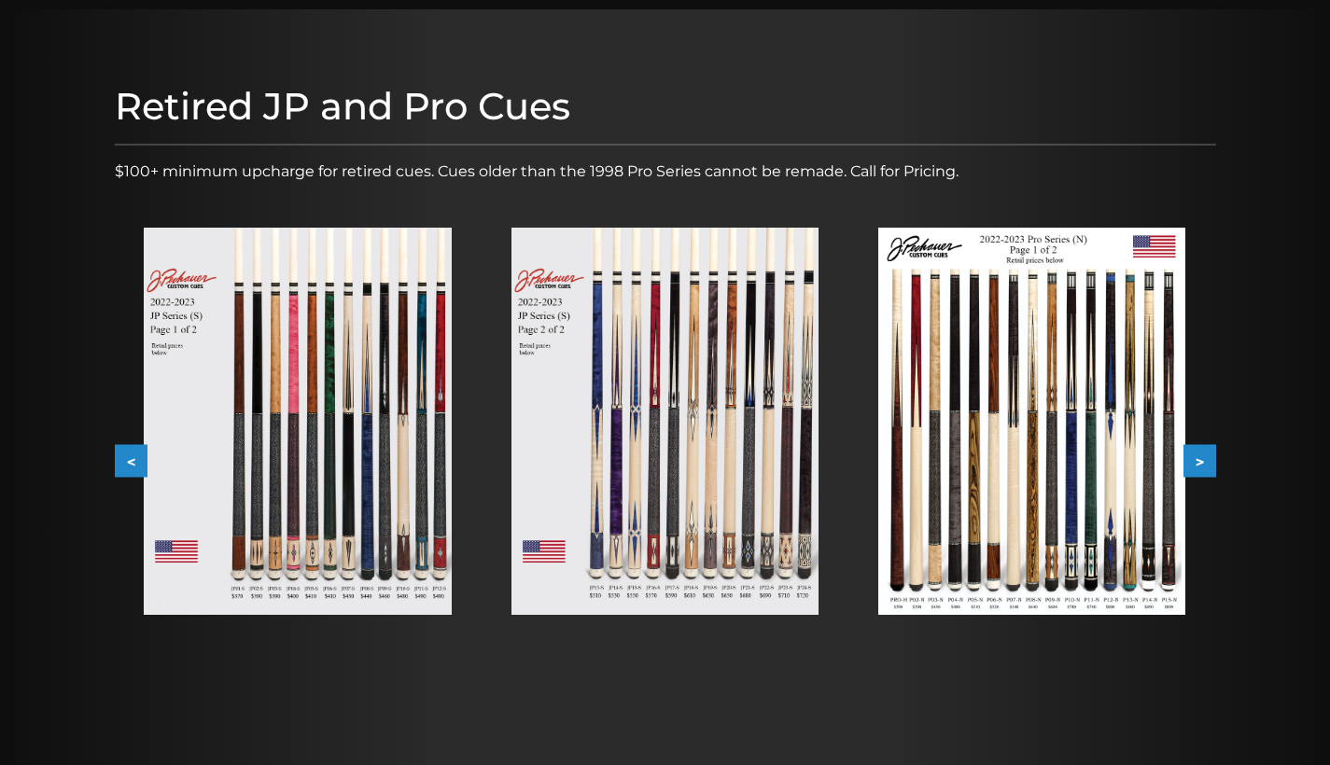
click at [274, 314] on img at bounding box center [297, 421] width 307 height 387
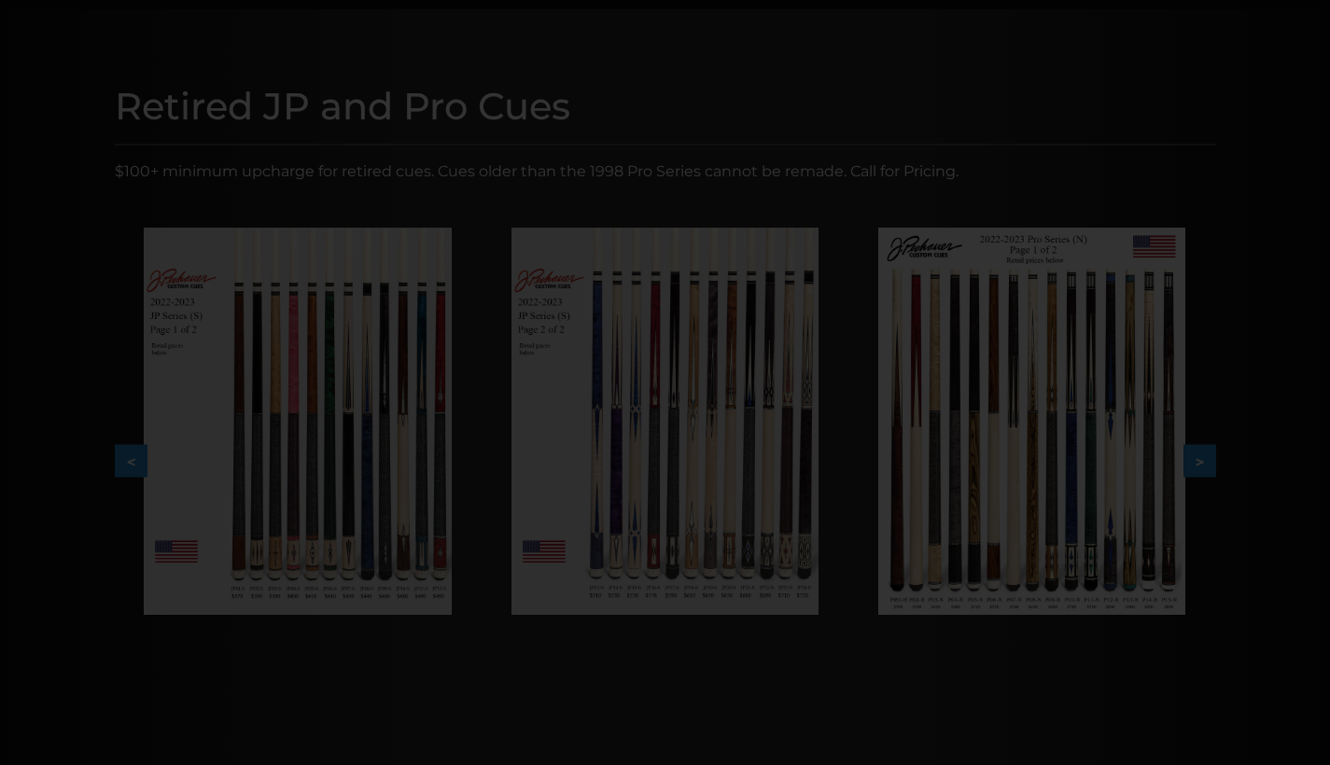
click at [274, 314] on div at bounding box center [665, 499] width 1330 height 1350
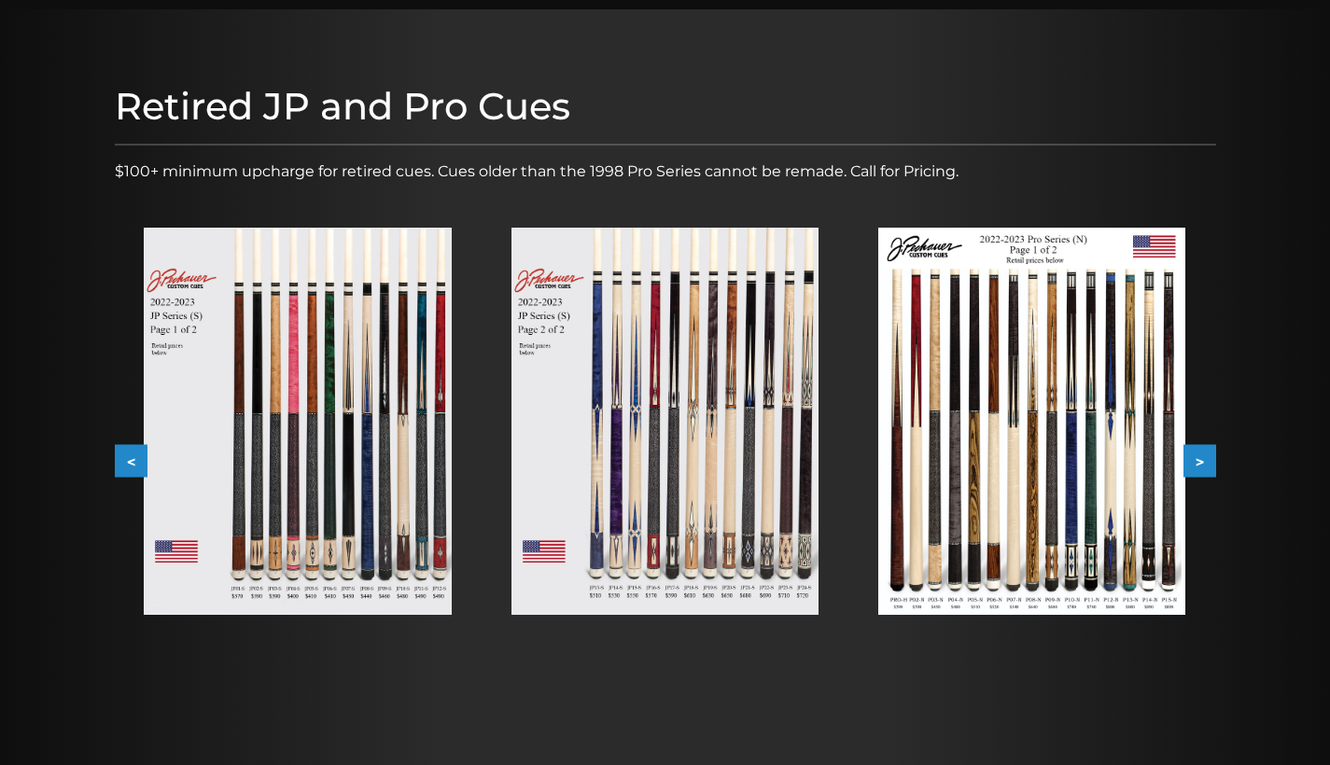
click at [274, 314] on img at bounding box center [297, 421] width 307 height 387
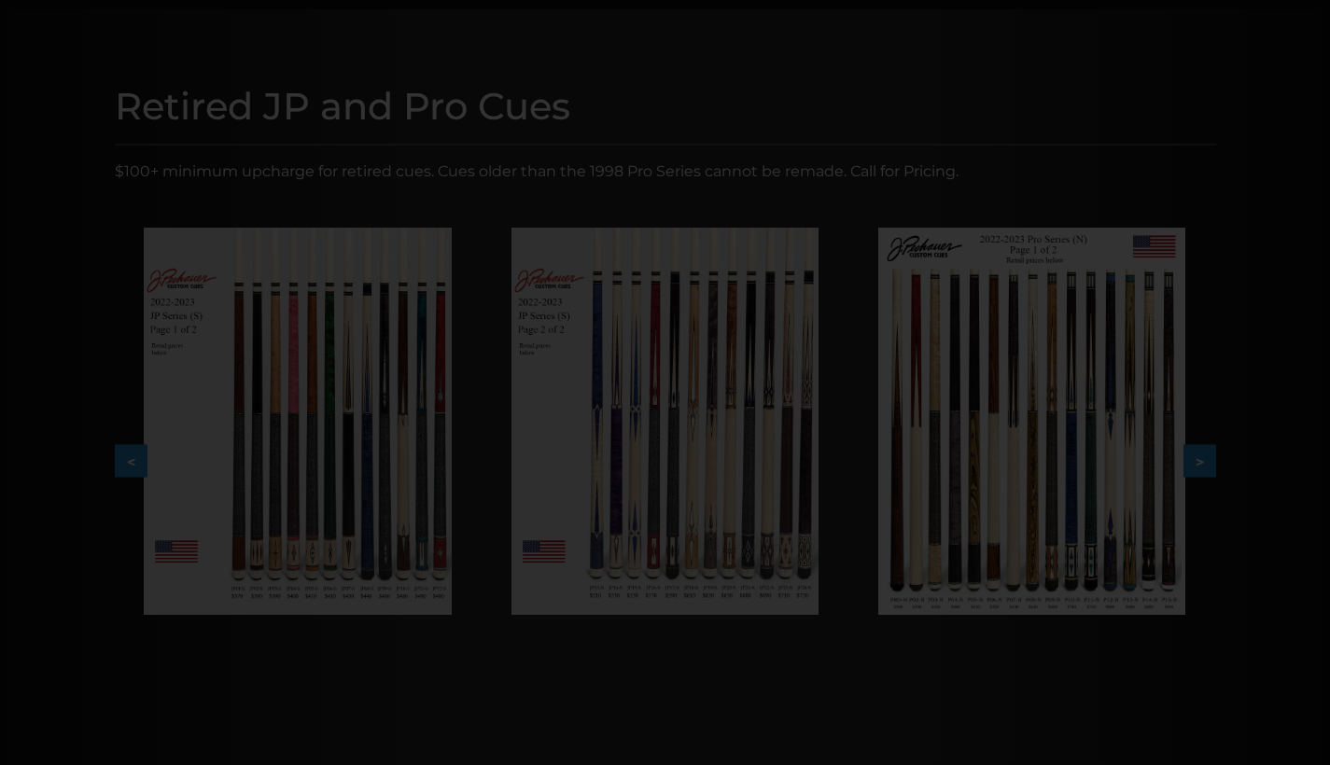
click at [274, 314] on div at bounding box center [665, 499] width 1330 height 1350
